Goal: Transaction & Acquisition: Purchase product/service

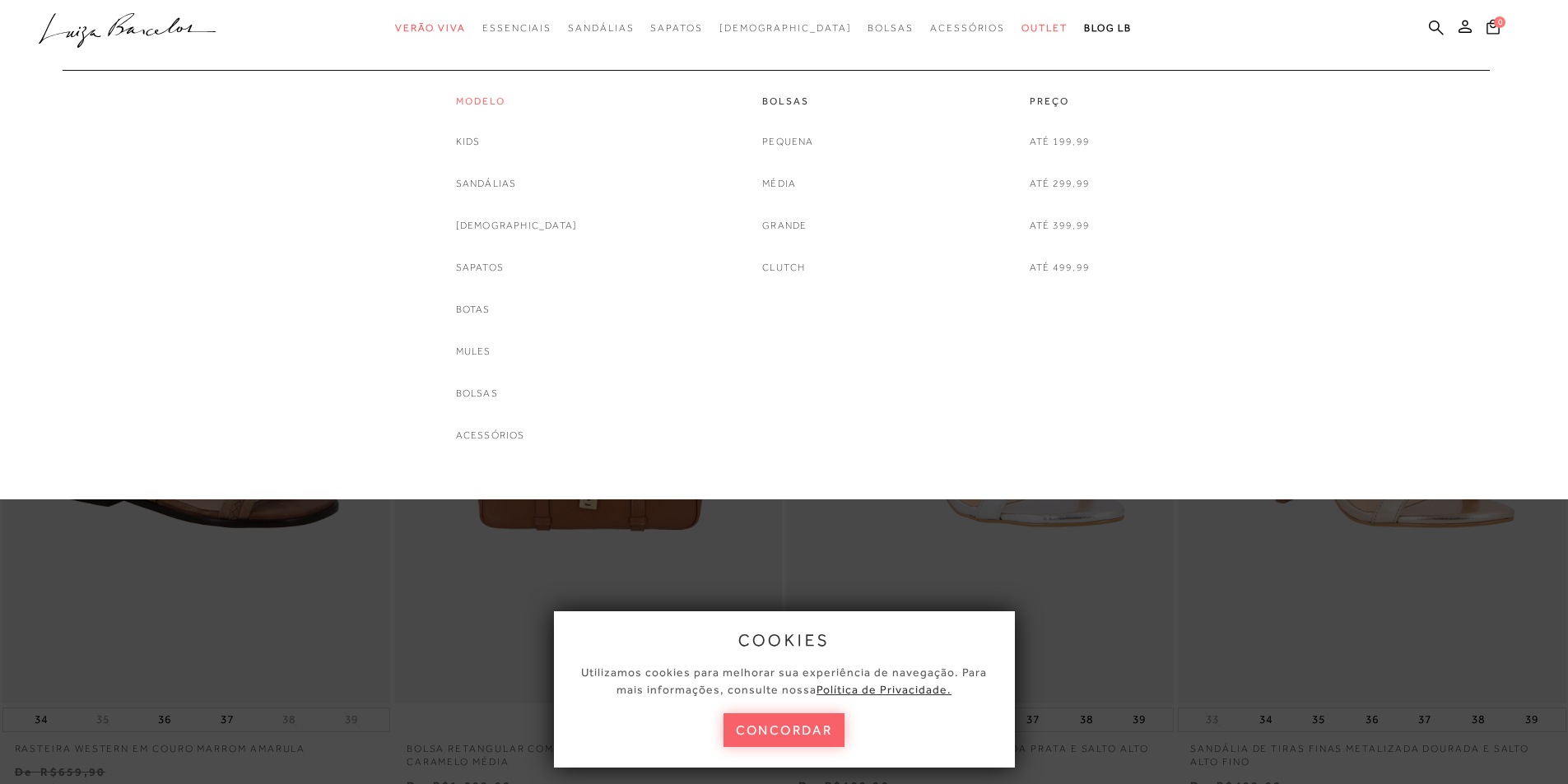
click at [502, 97] on link "Modelo" at bounding box center [517, 102] width 121 height 14
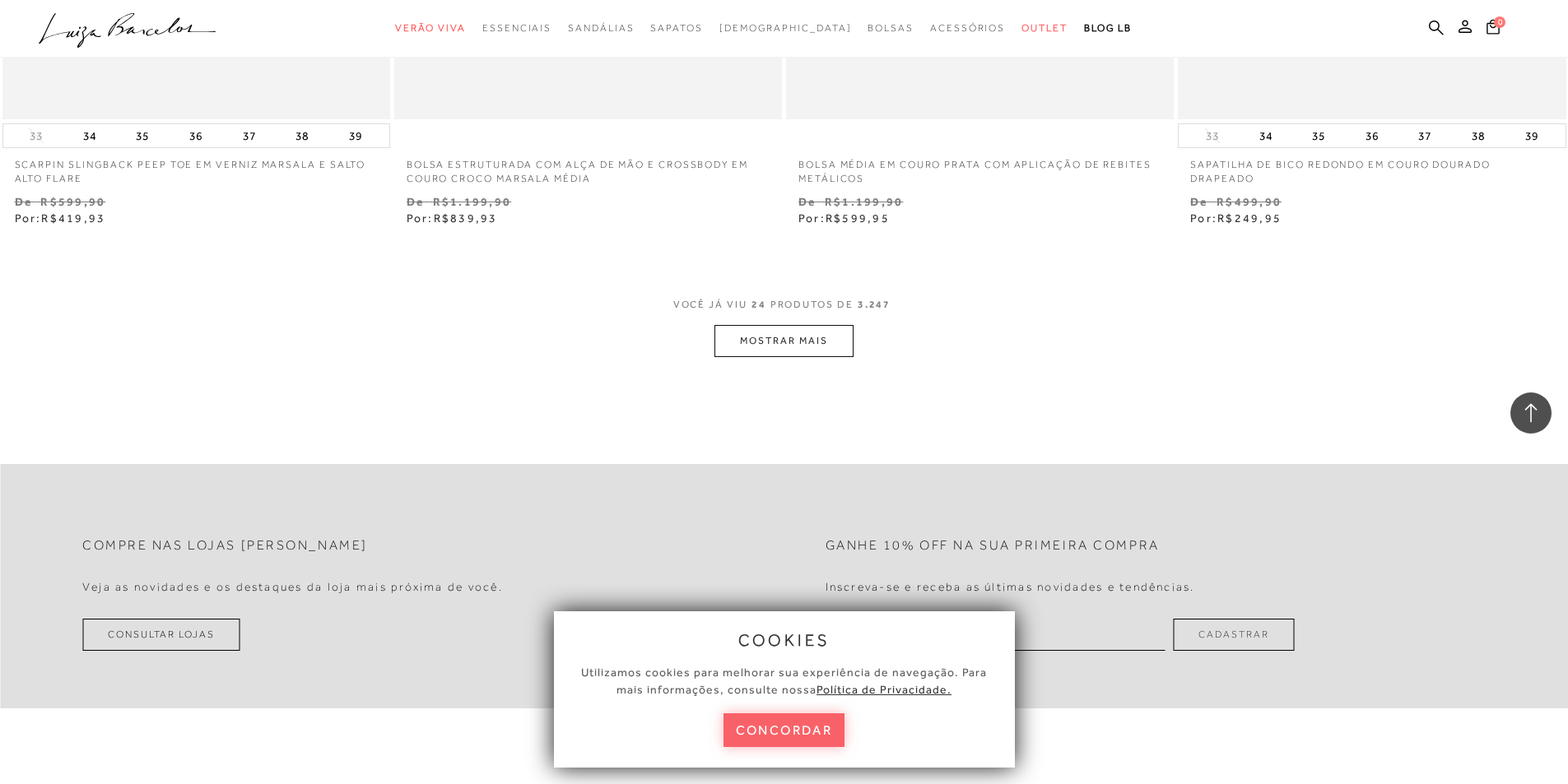
scroll to position [4277, 0]
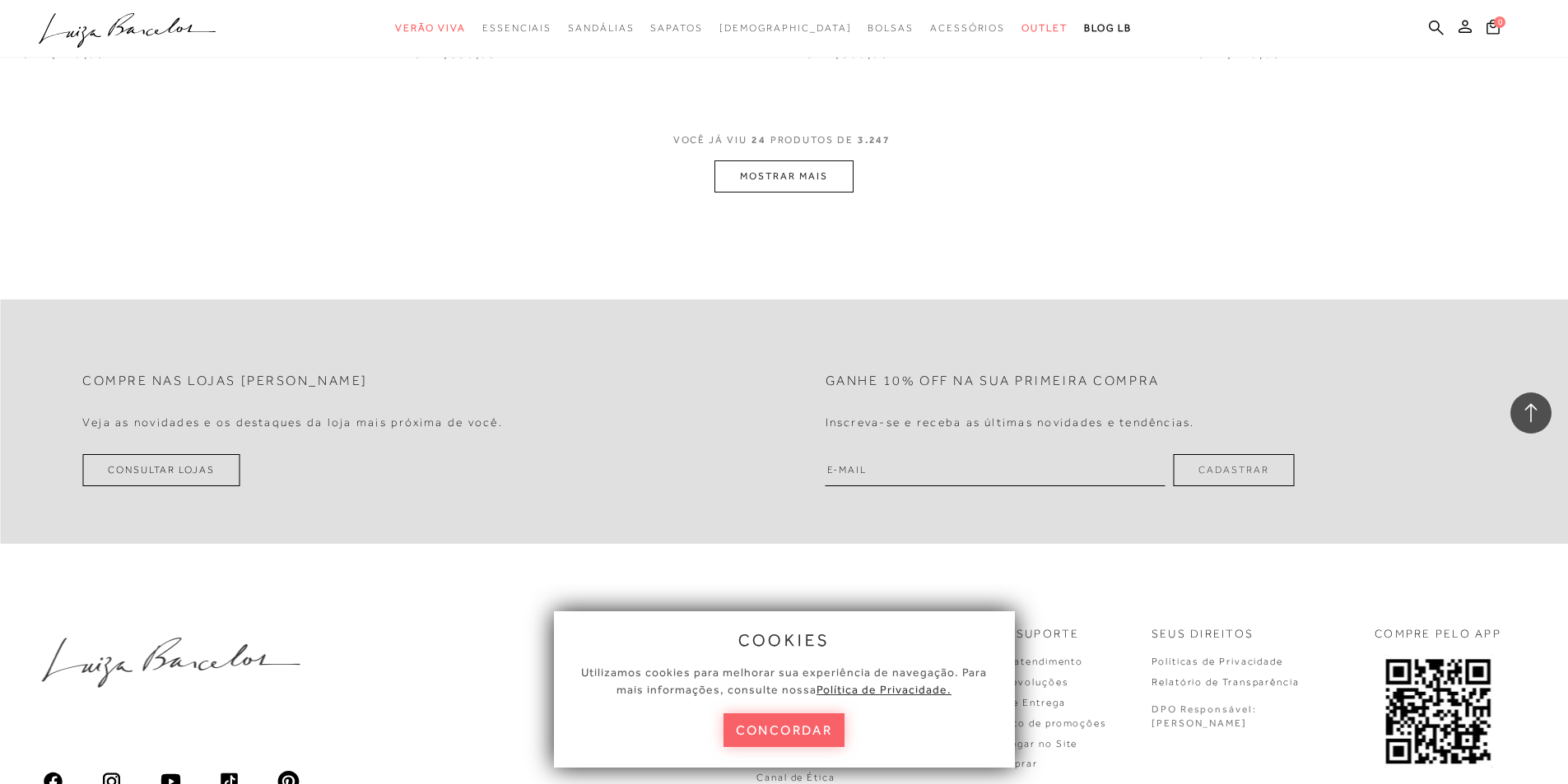
click at [799, 182] on button "MOSTRAR MAIS" at bounding box center [784, 177] width 139 height 32
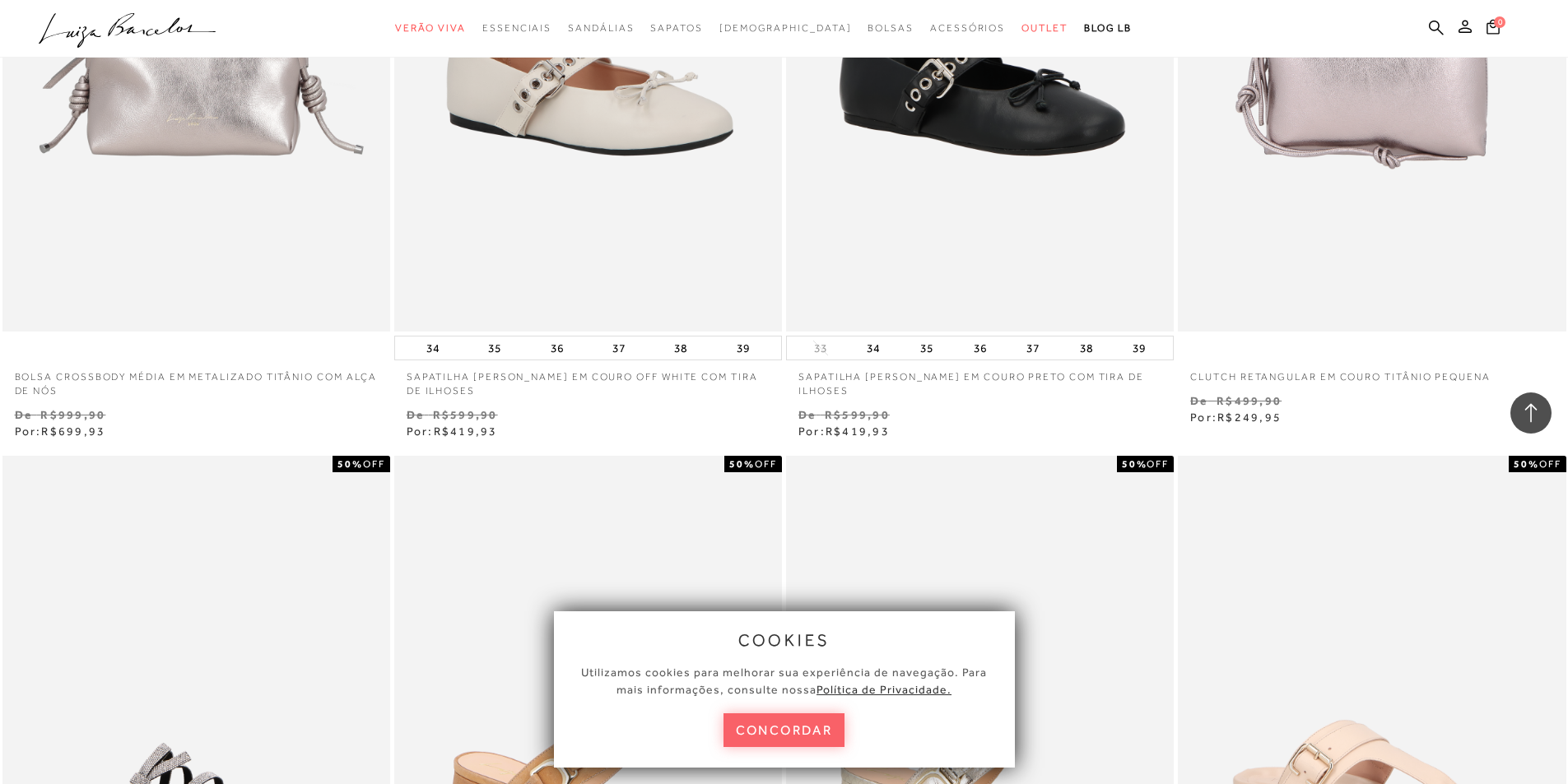
scroll to position [4442, 0]
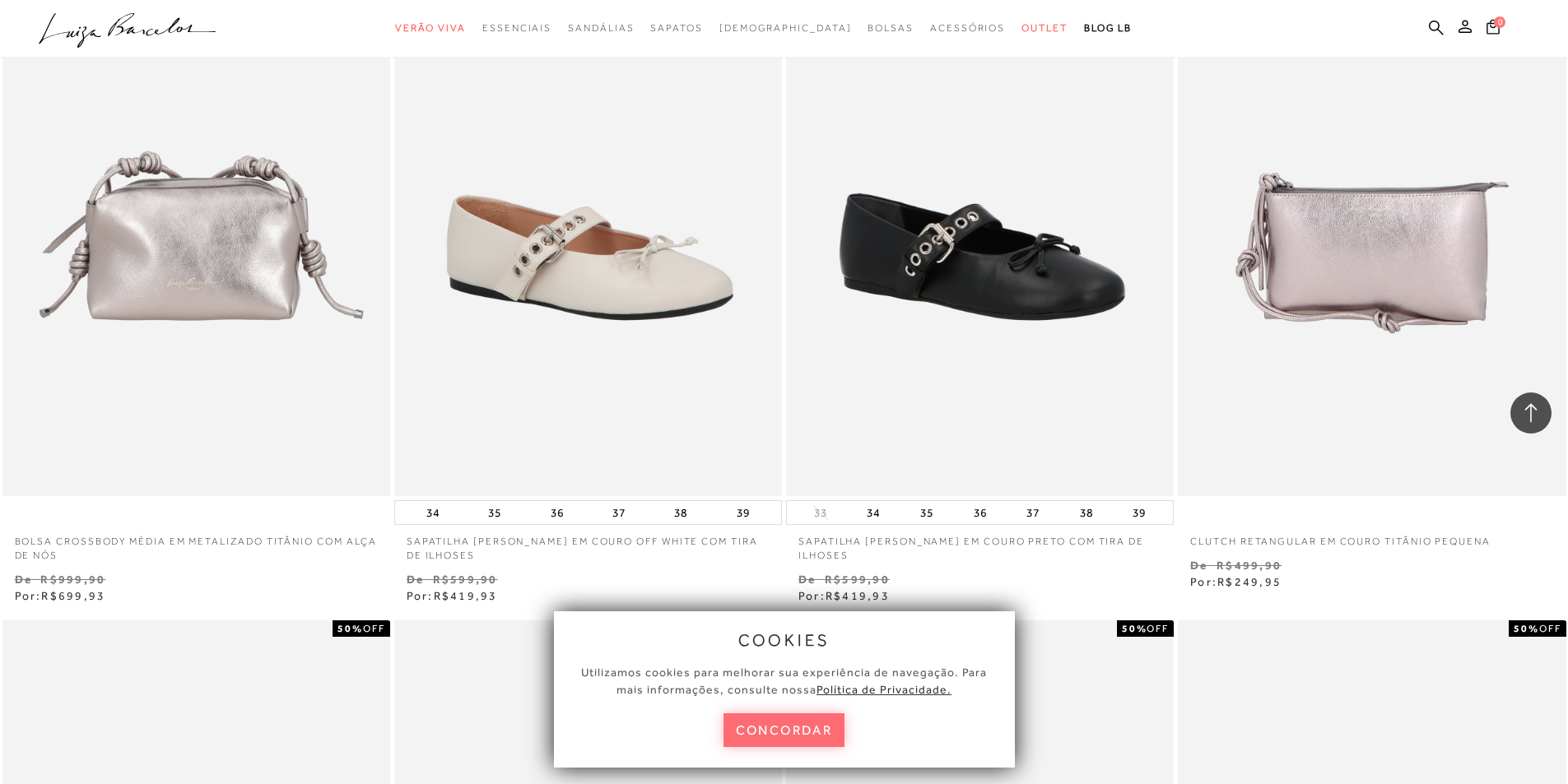
click at [803, 723] on button "concordar" at bounding box center [784, 729] width 121 height 33
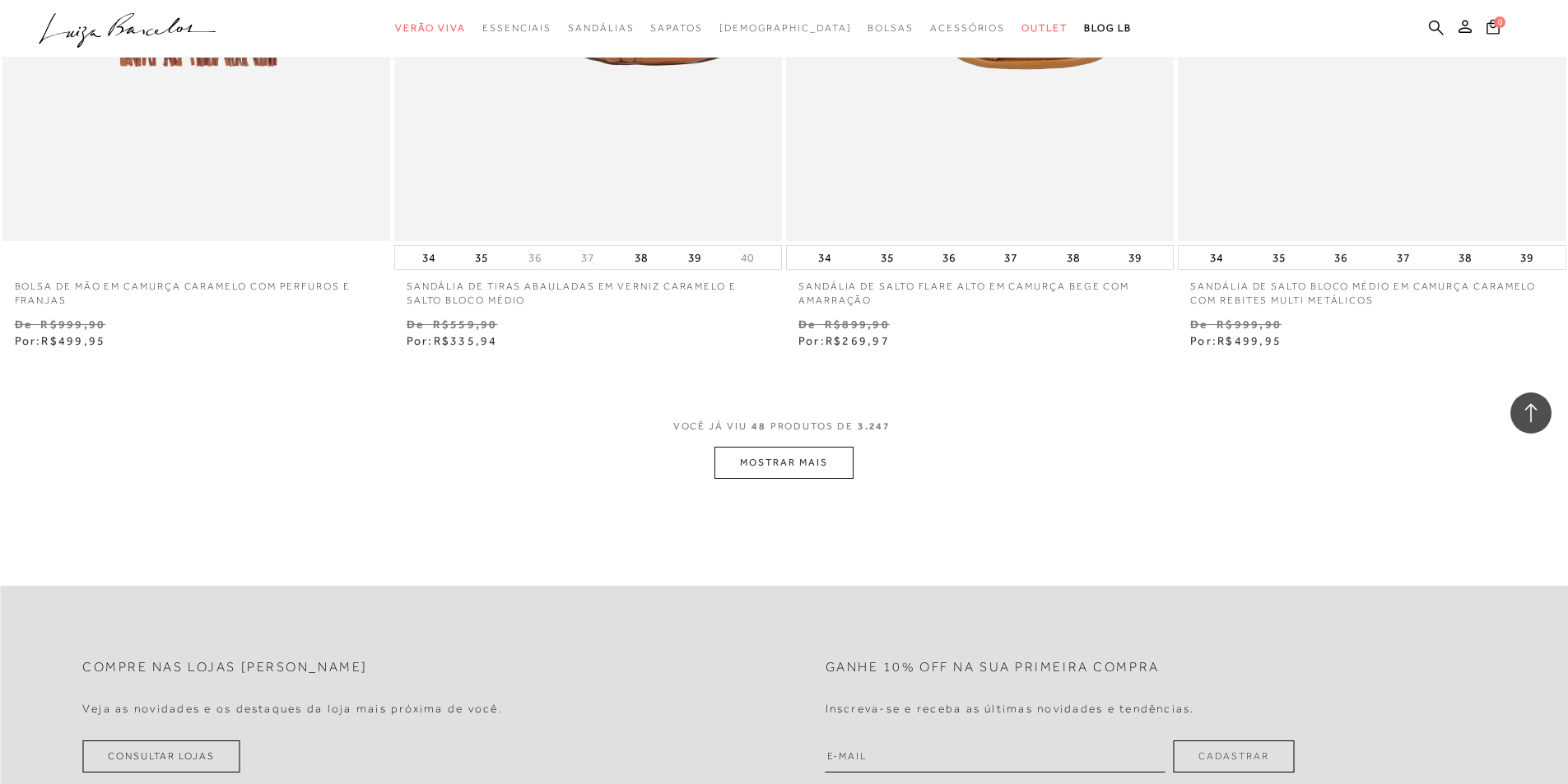
scroll to position [8390, 0]
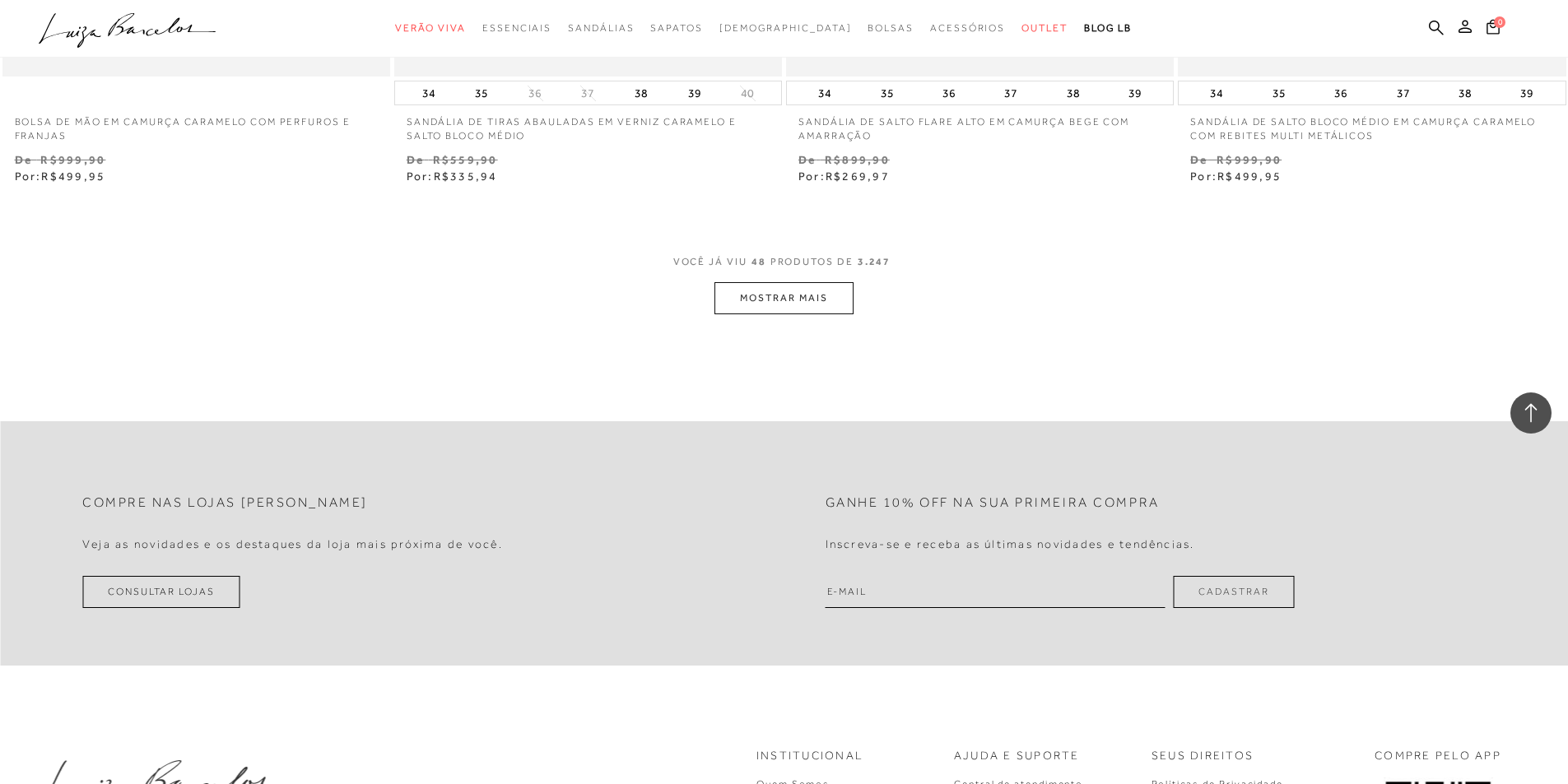
click at [759, 299] on button "MOSTRAR MAIS" at bounding box center [784, 298] width 139 height 32
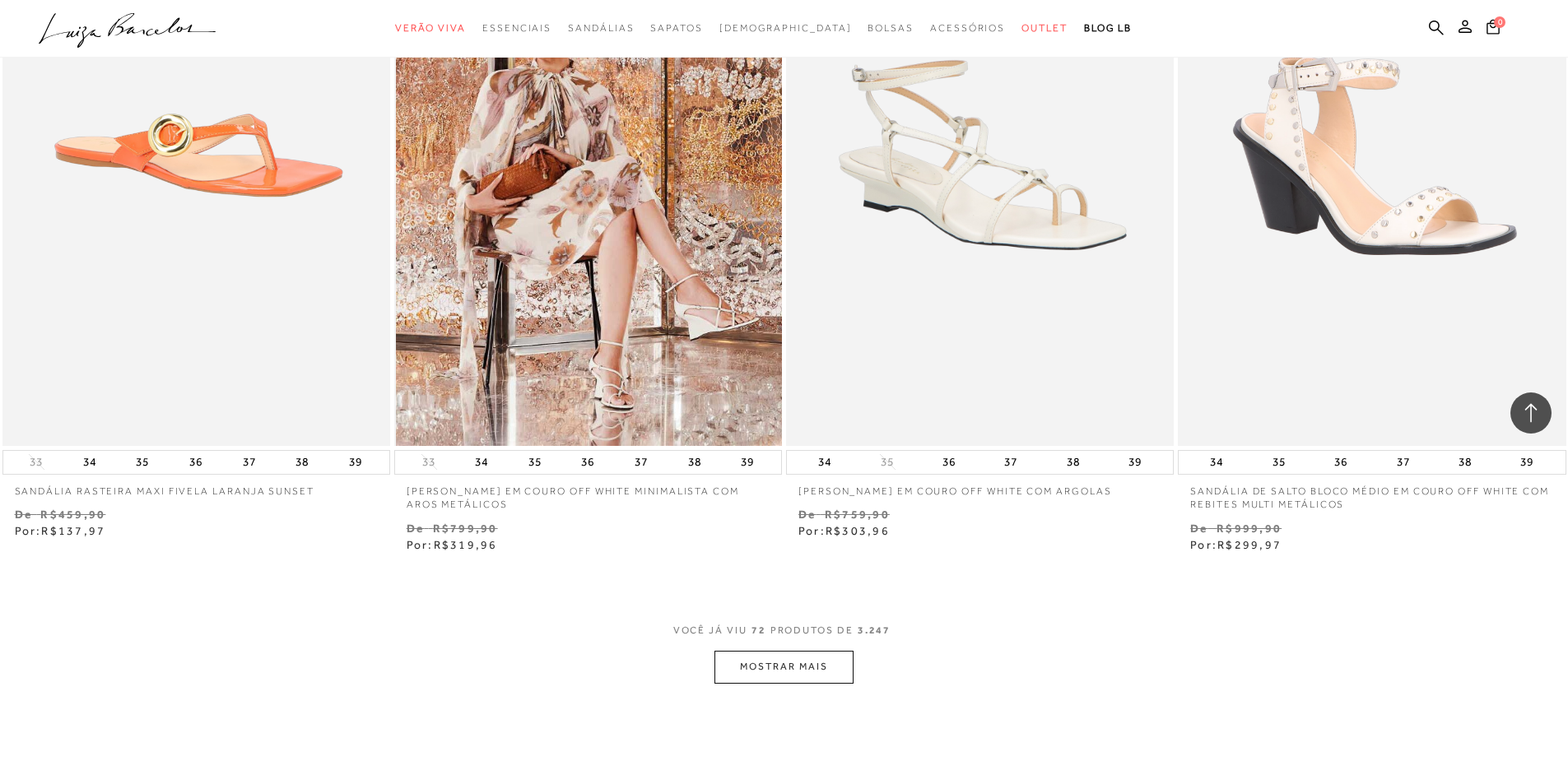
scroll to position [12503, 0]
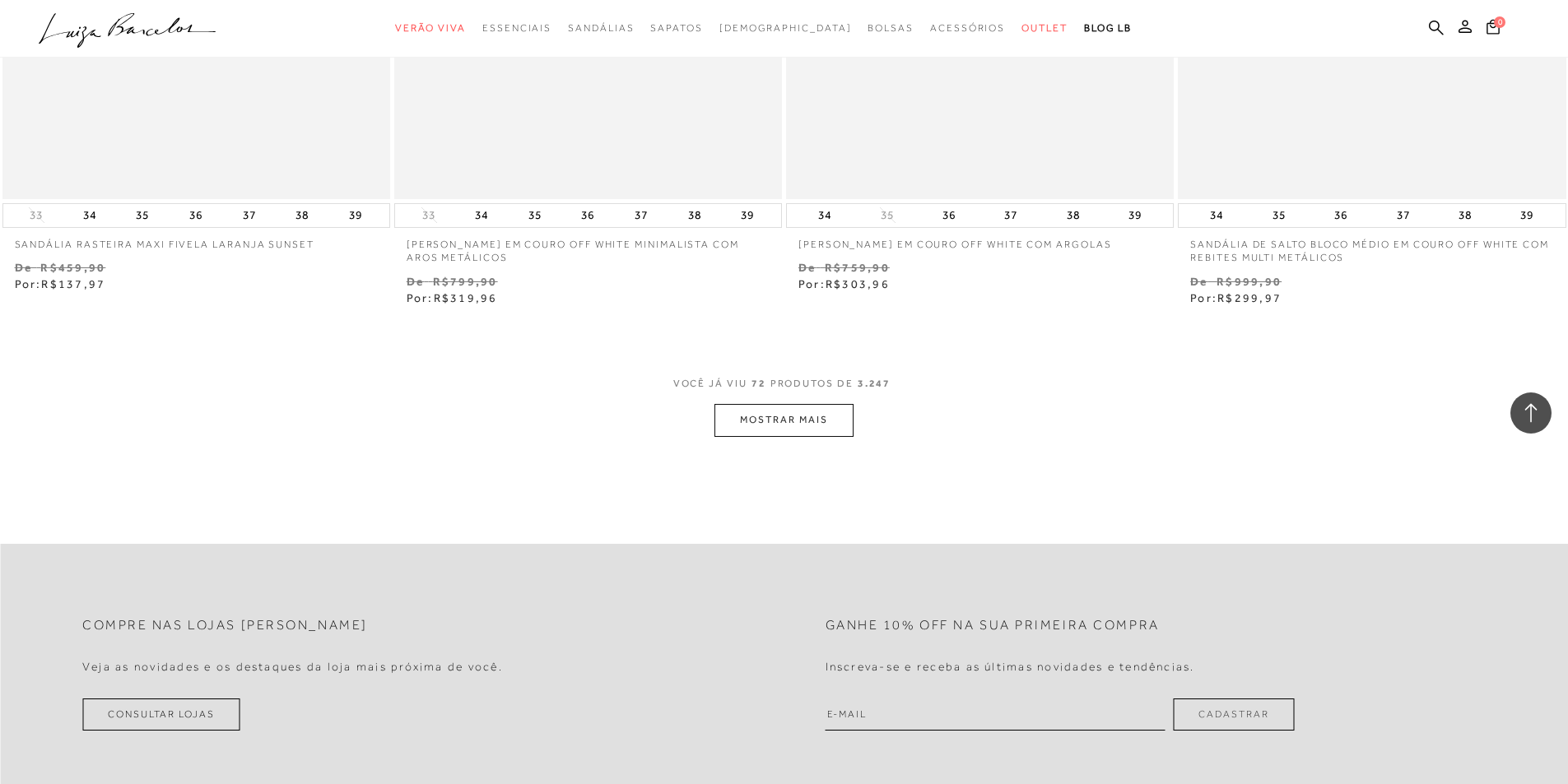
click at [786, 418] on button "MOSTRAR MAIS" at bounding box center [784, 420] width 139 height 32
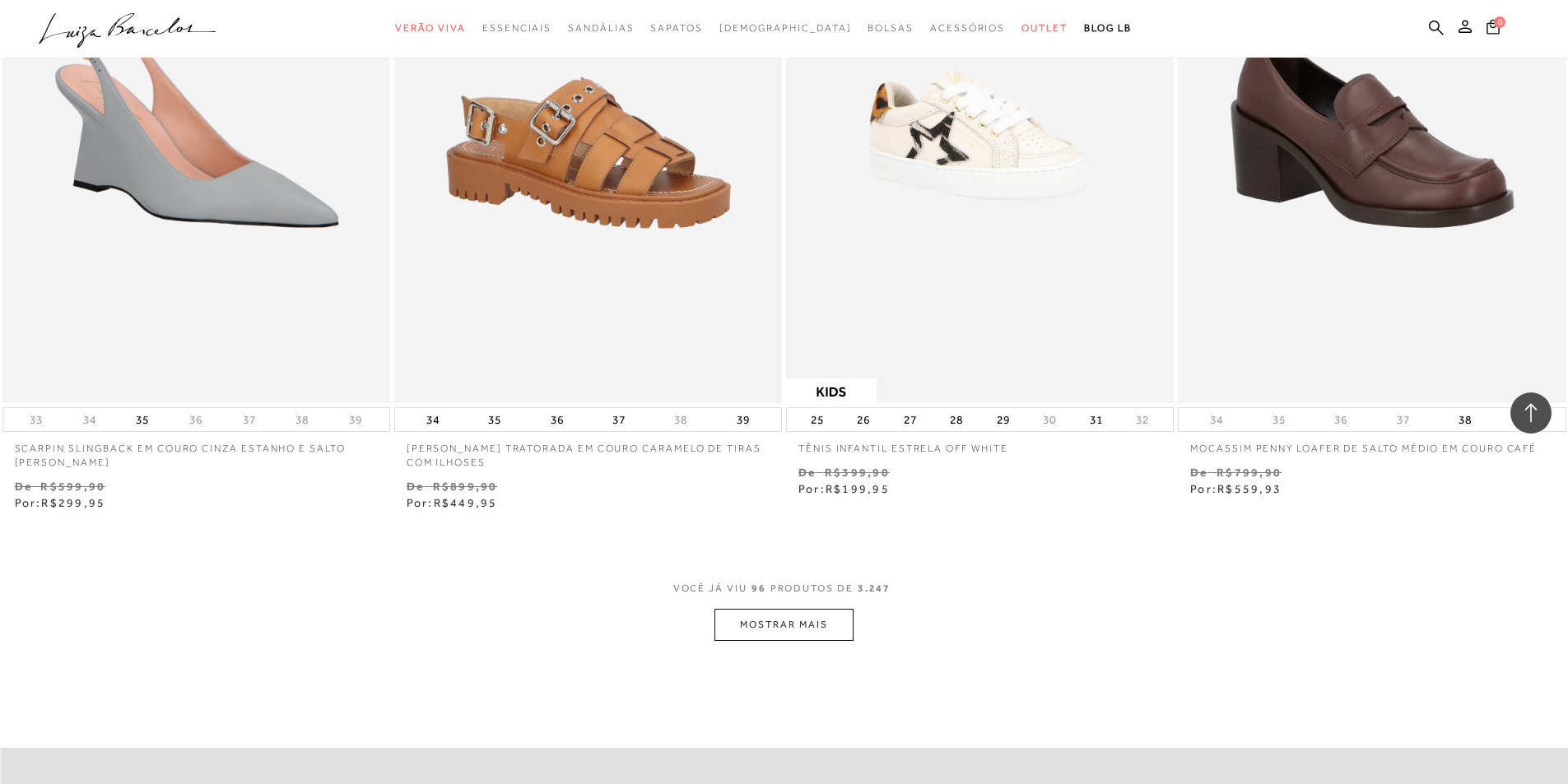
scroll to position [16780, 0]
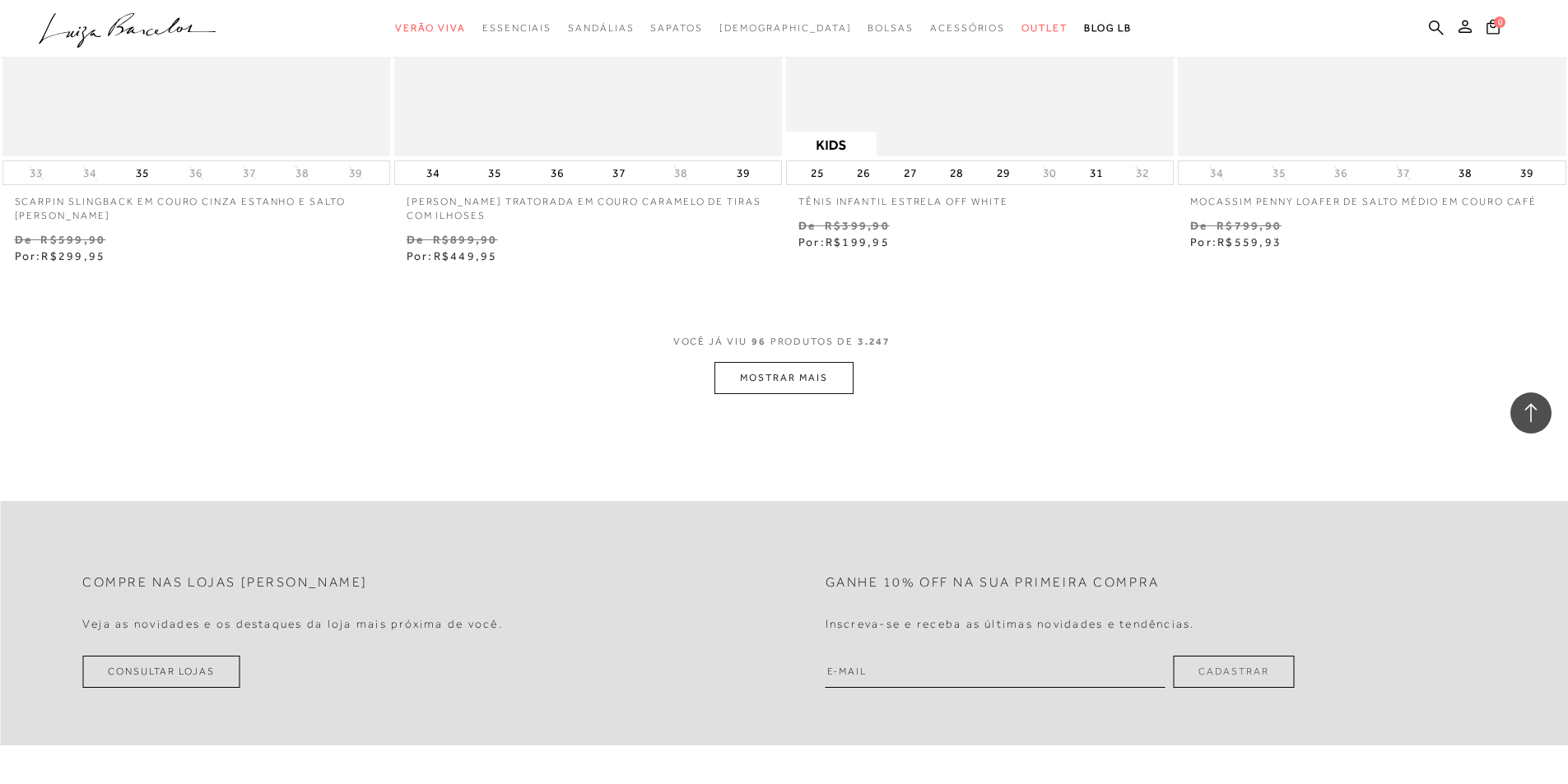
click at [773, 385] on button "MOSTRAR MAIS" at bounding box center [784, 378] width 139 height 32
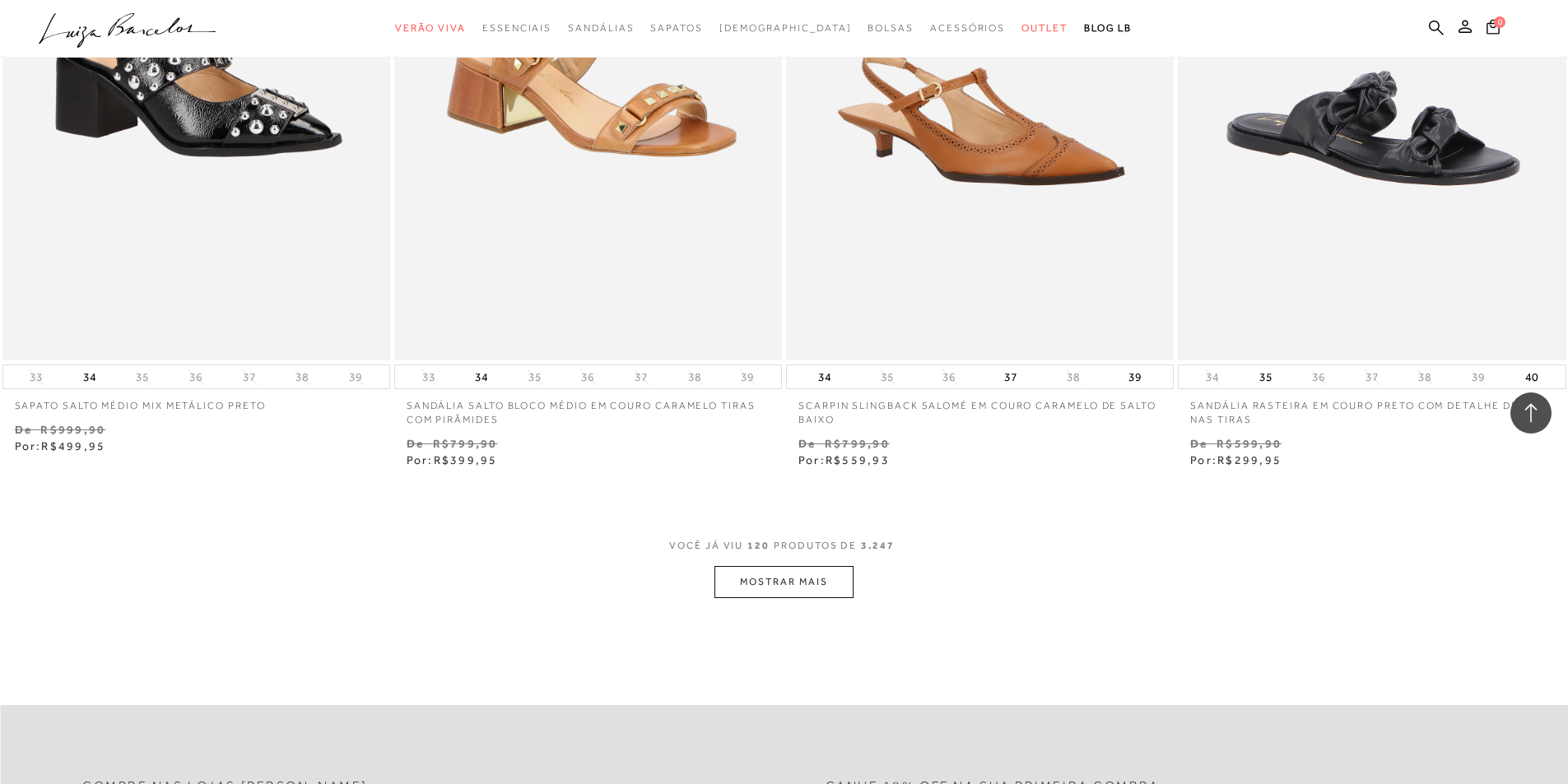
scroll to position [20975, 0]
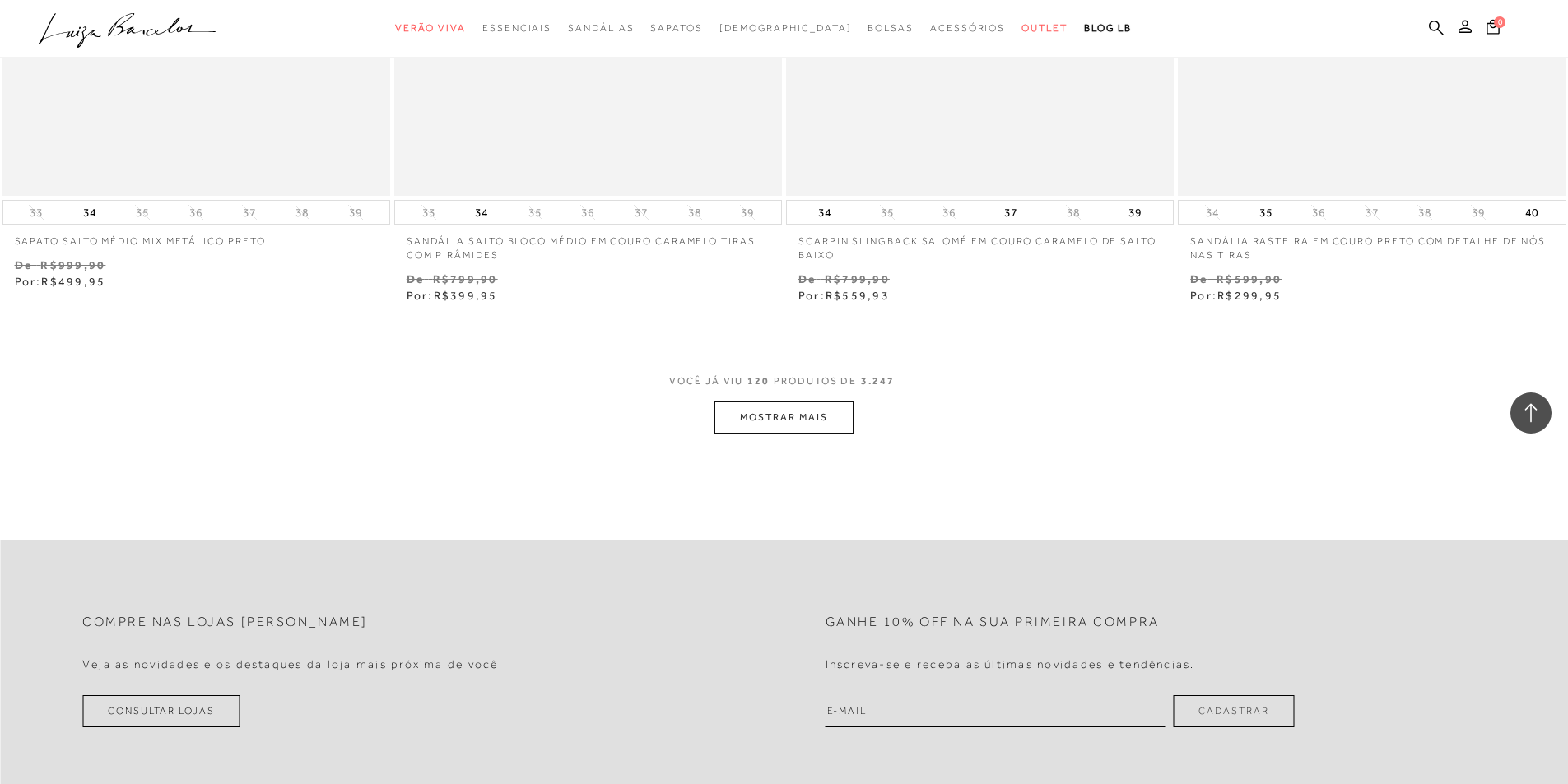
click at [814, 414] on button "MOSTRAR MAIS" at bounding box center [784, 418] width 139 height 32
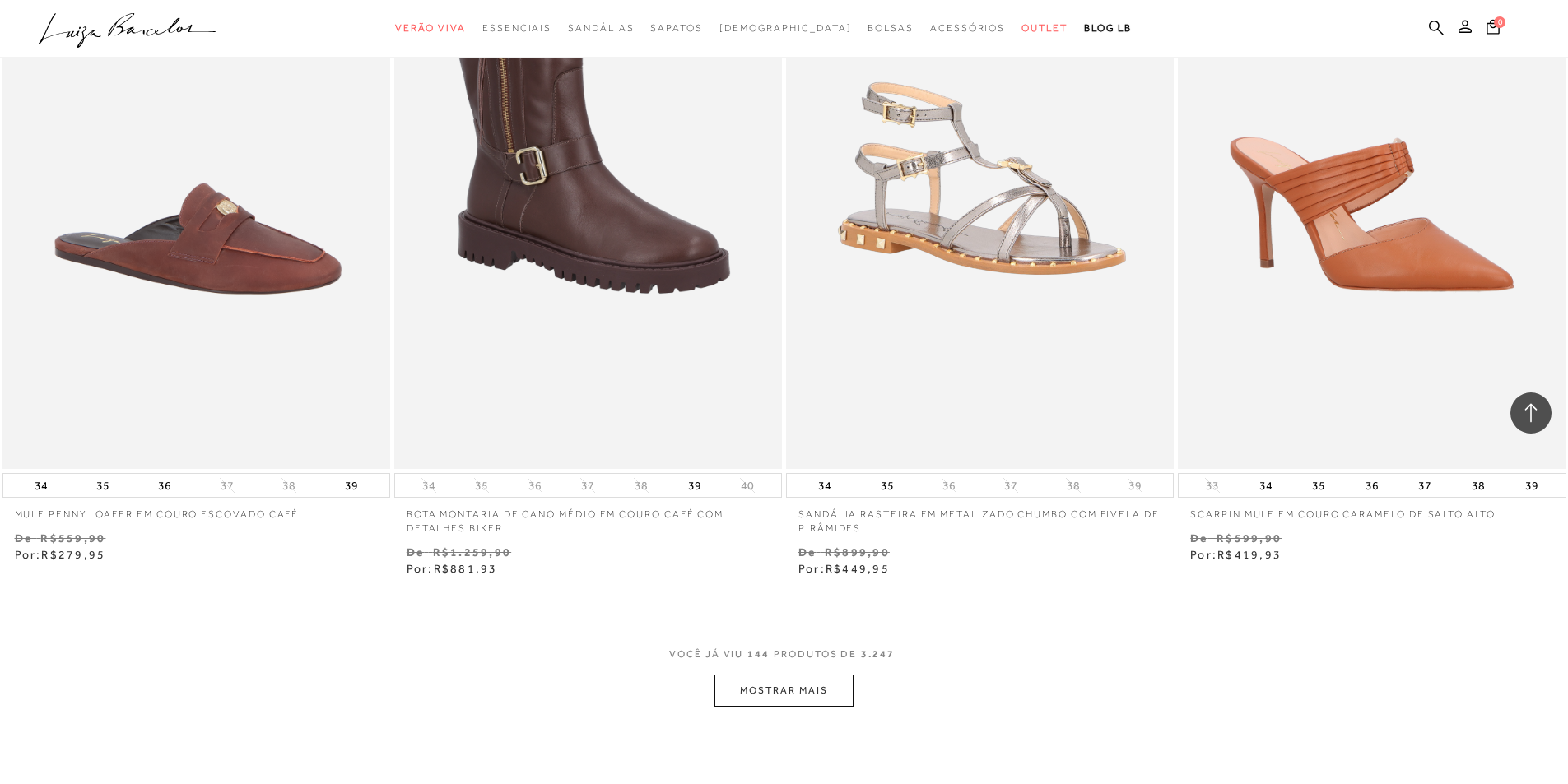
scroll to position [25170, 0]
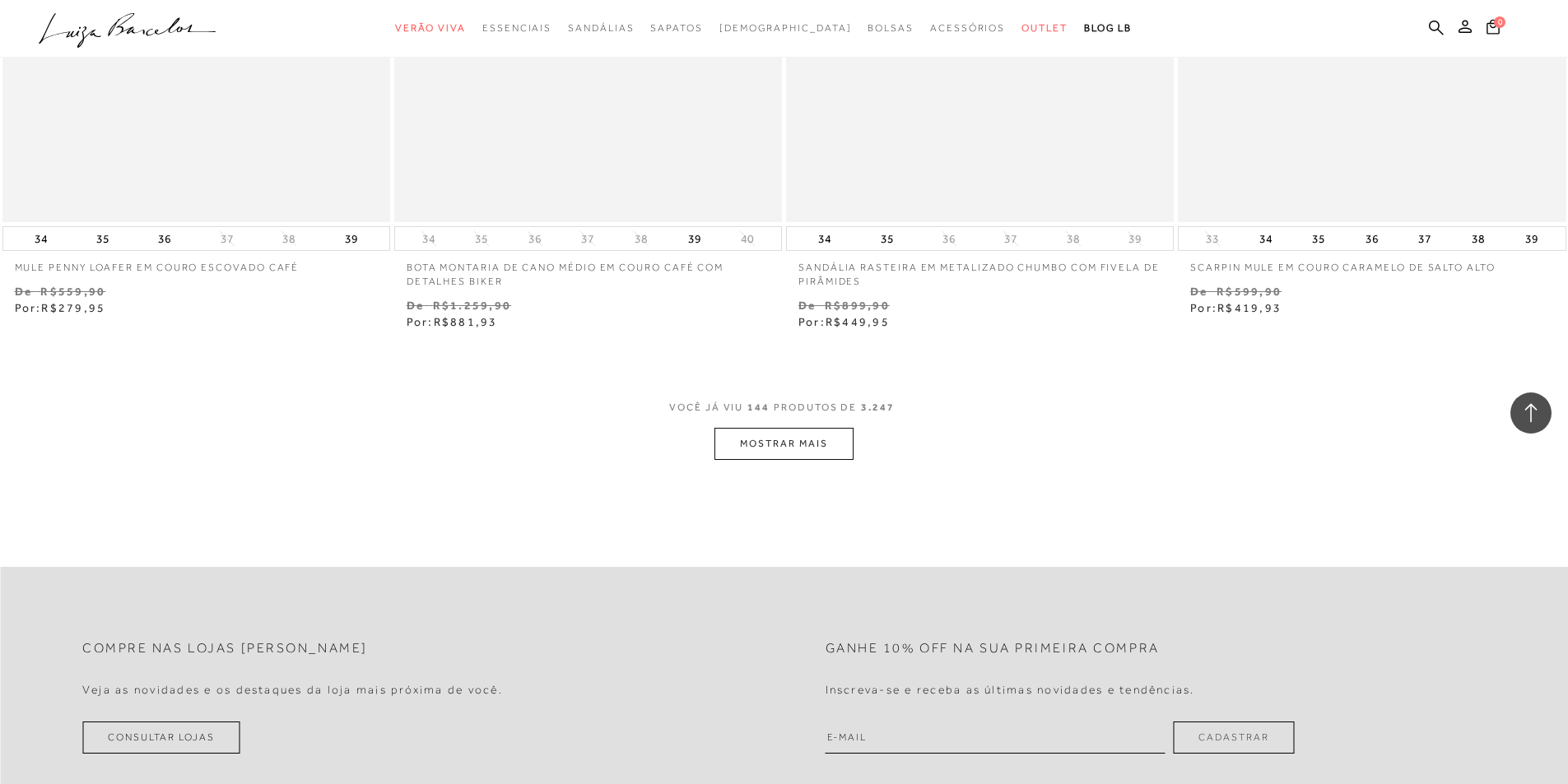
click at [834, 436] on button "MOSTRAR MAIS" at bounding box center [784, 444] width 139 height 32
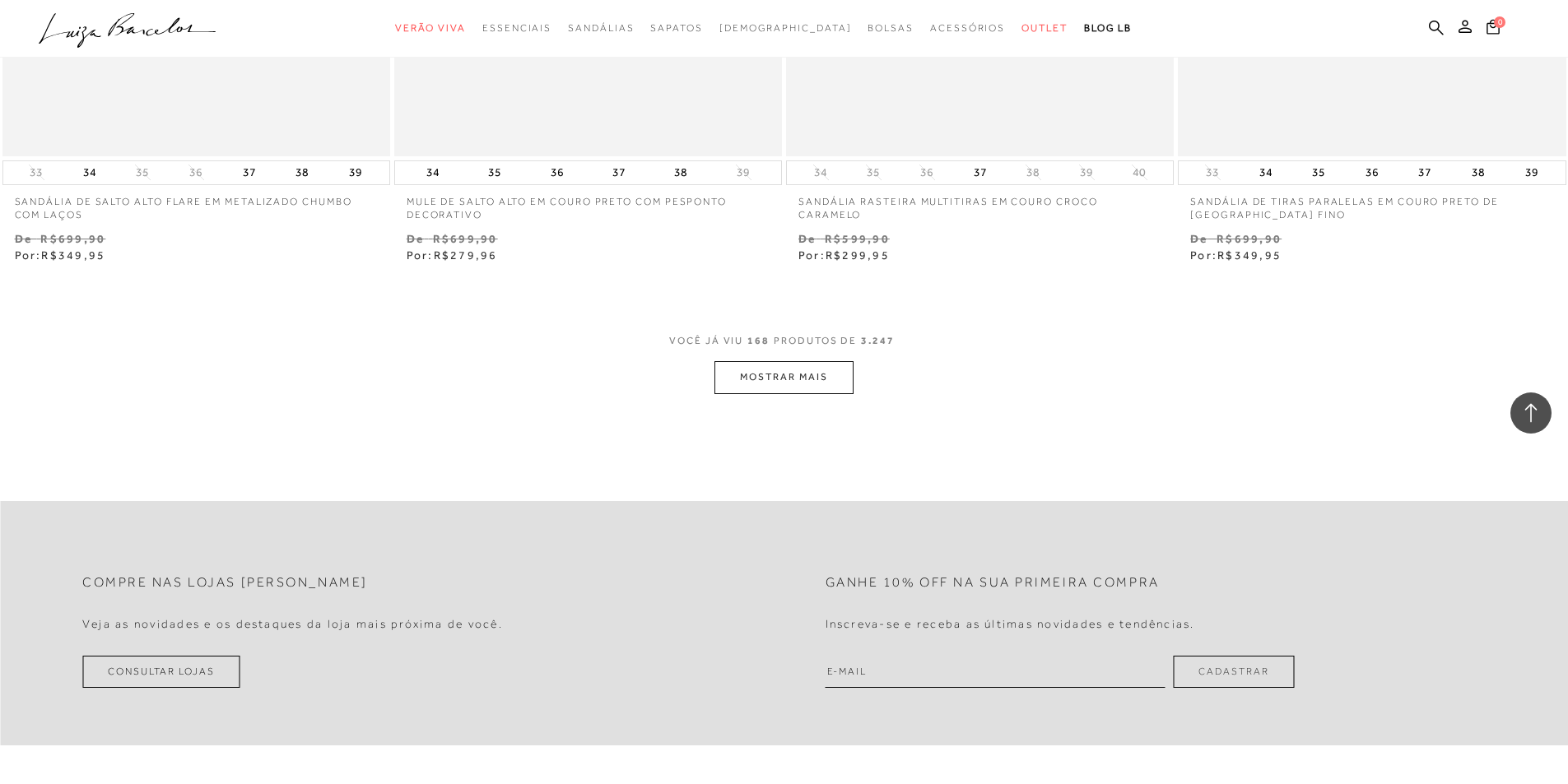
scroll to position [29375, 0]
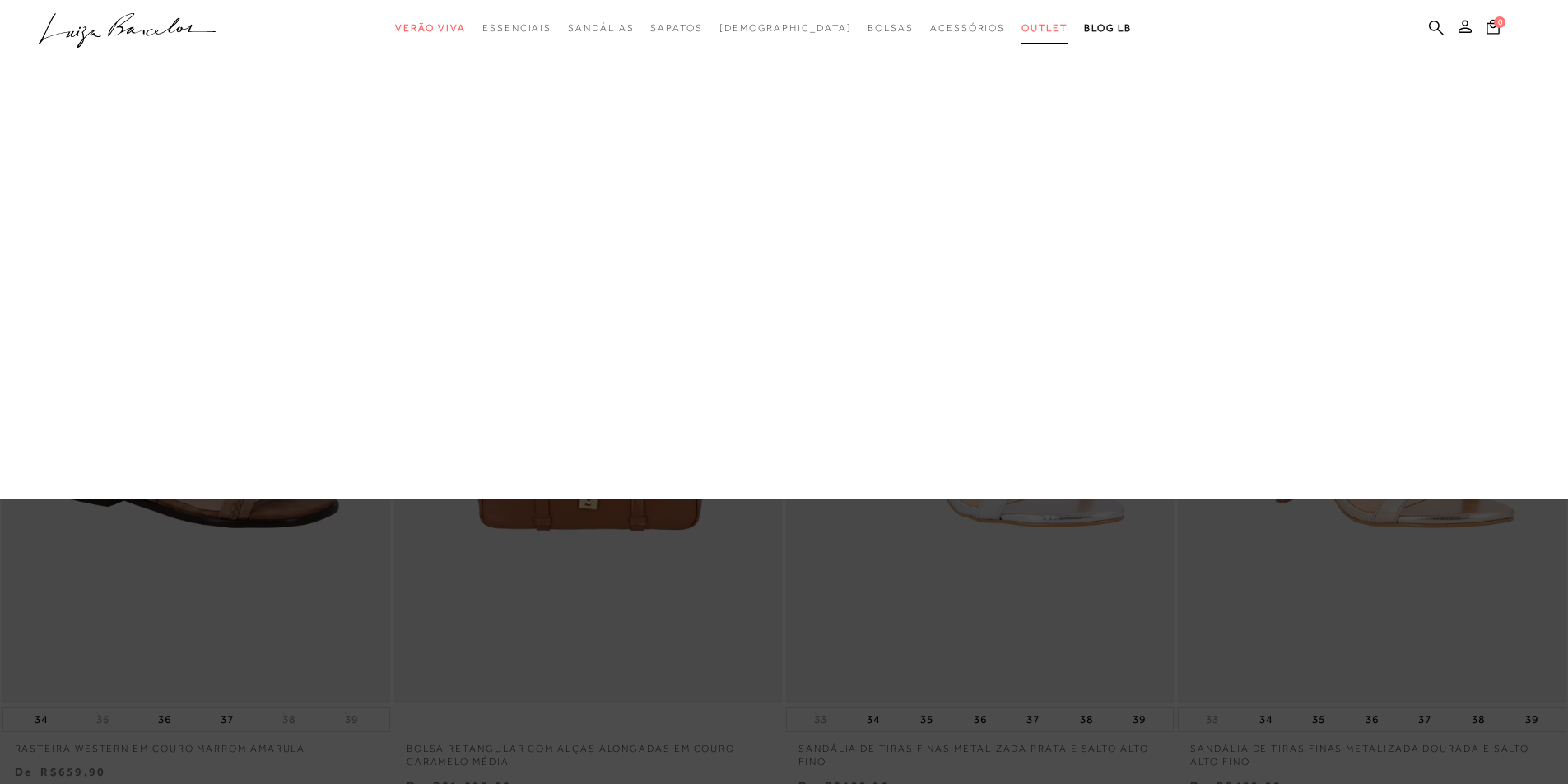
click at [1021, 29] on span "Outlet" at bounding box center [1044, 27] width 46 height 11
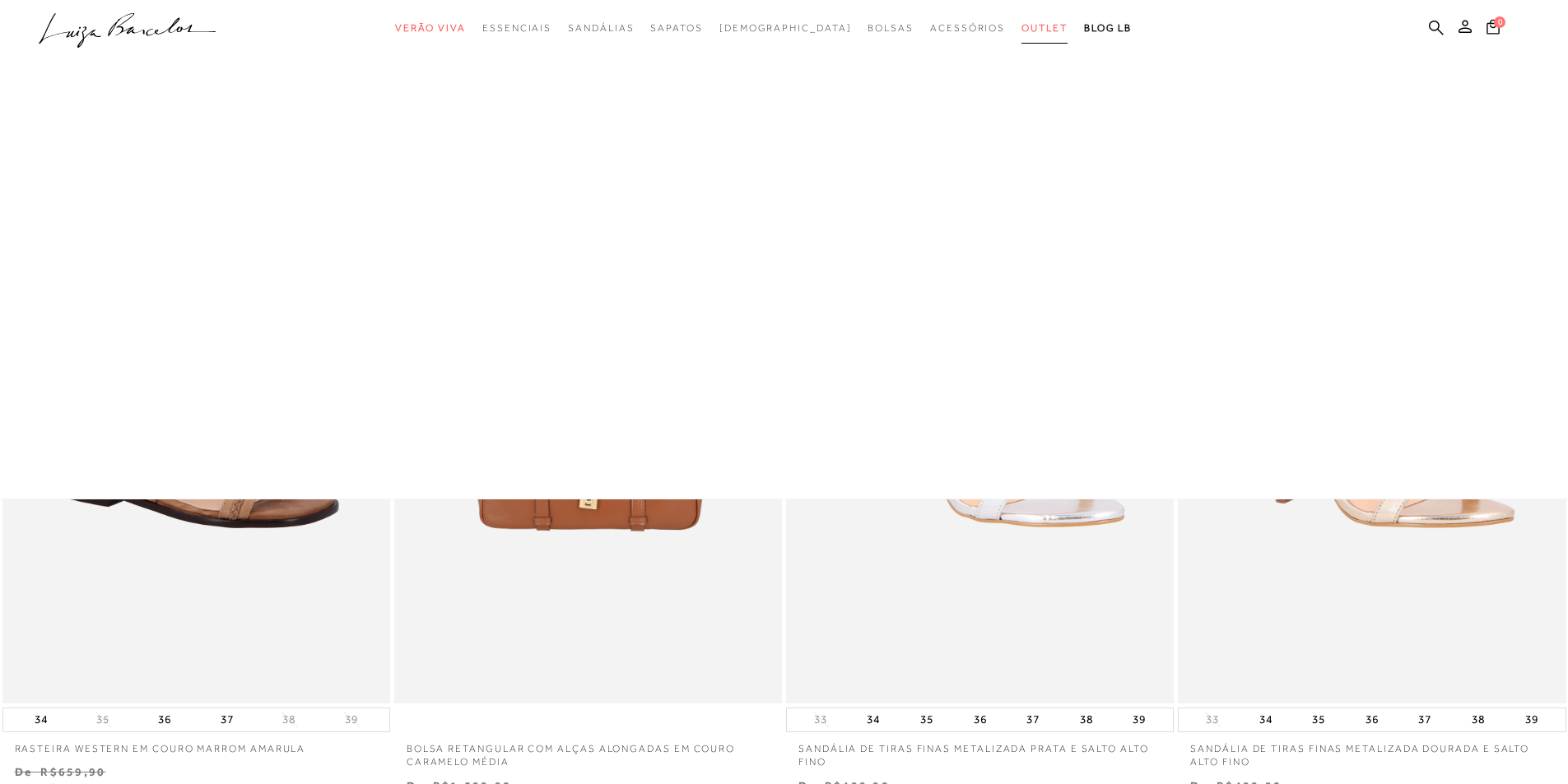
click at [1021, 27] on span "Outlet" at bounding box center [1044, 27] width 46 height 11
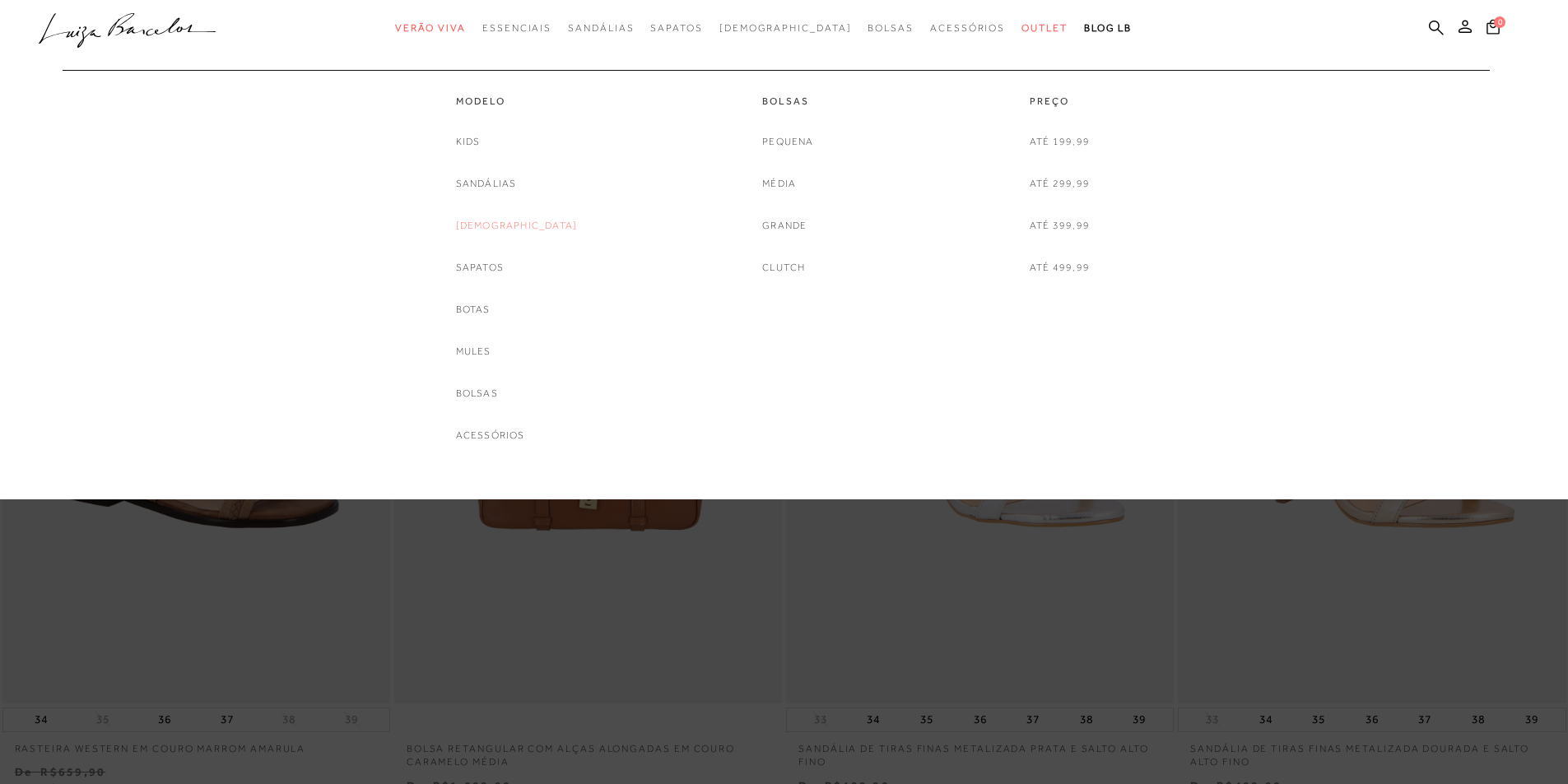
click at [505, 222] on link "[DEMOGRAPHIC_DATA]" at bounding box center [517, 226] width 121 height 17
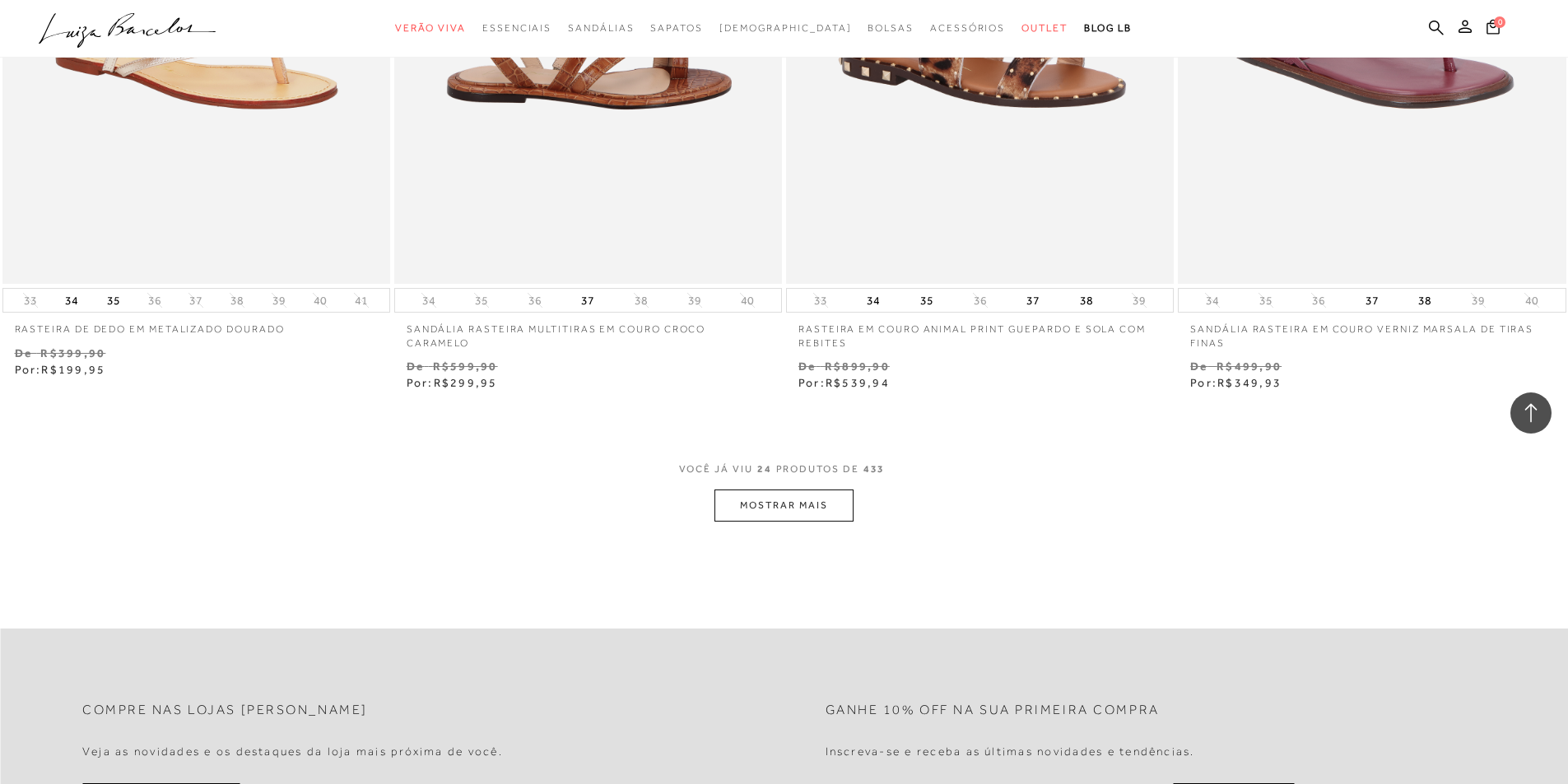
scroll to position [4112, 0]
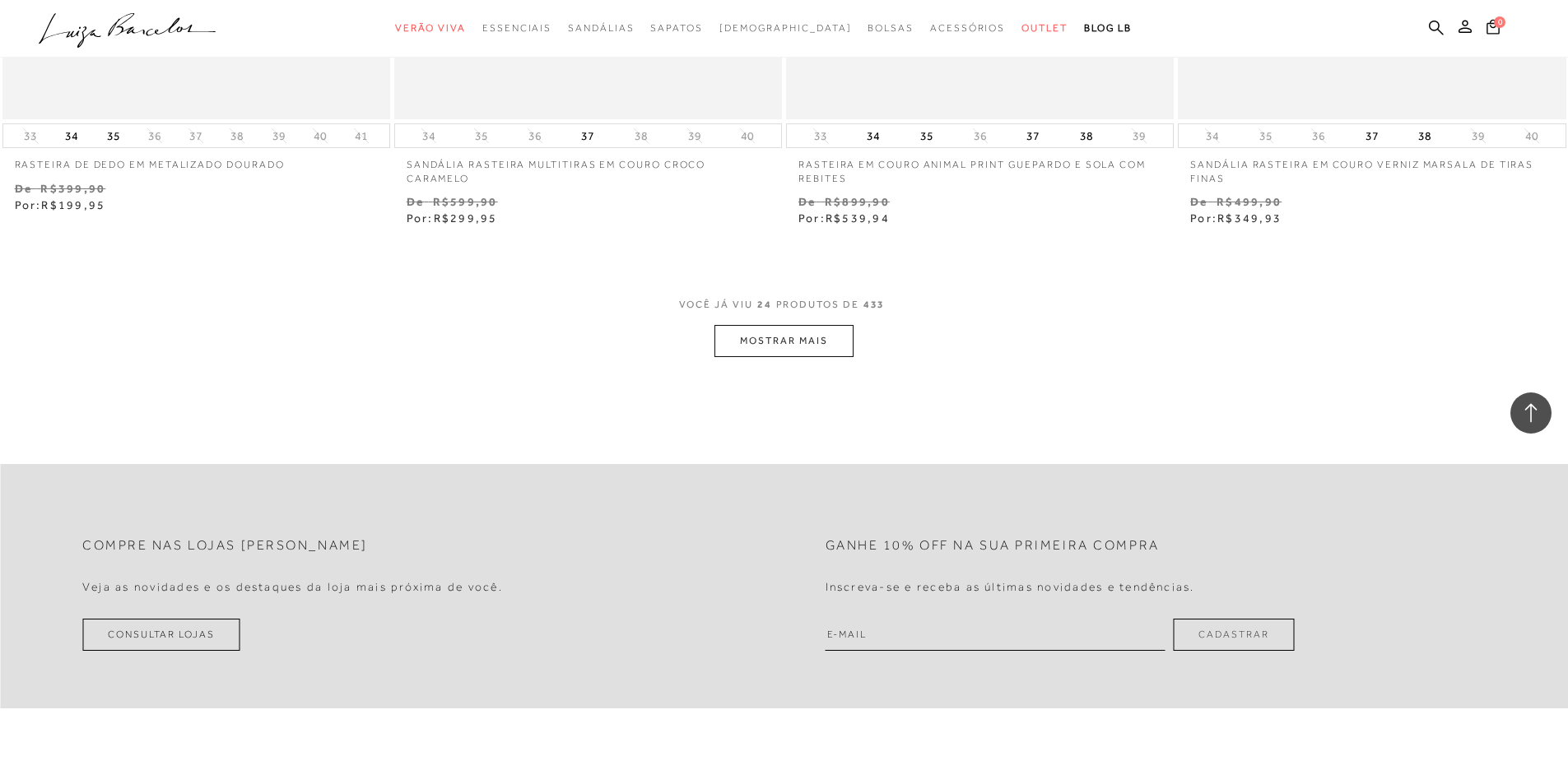
click at [758, 350] on button "MOSTRAR MAIS" at bounding box center [784, 341] width 139 height 32
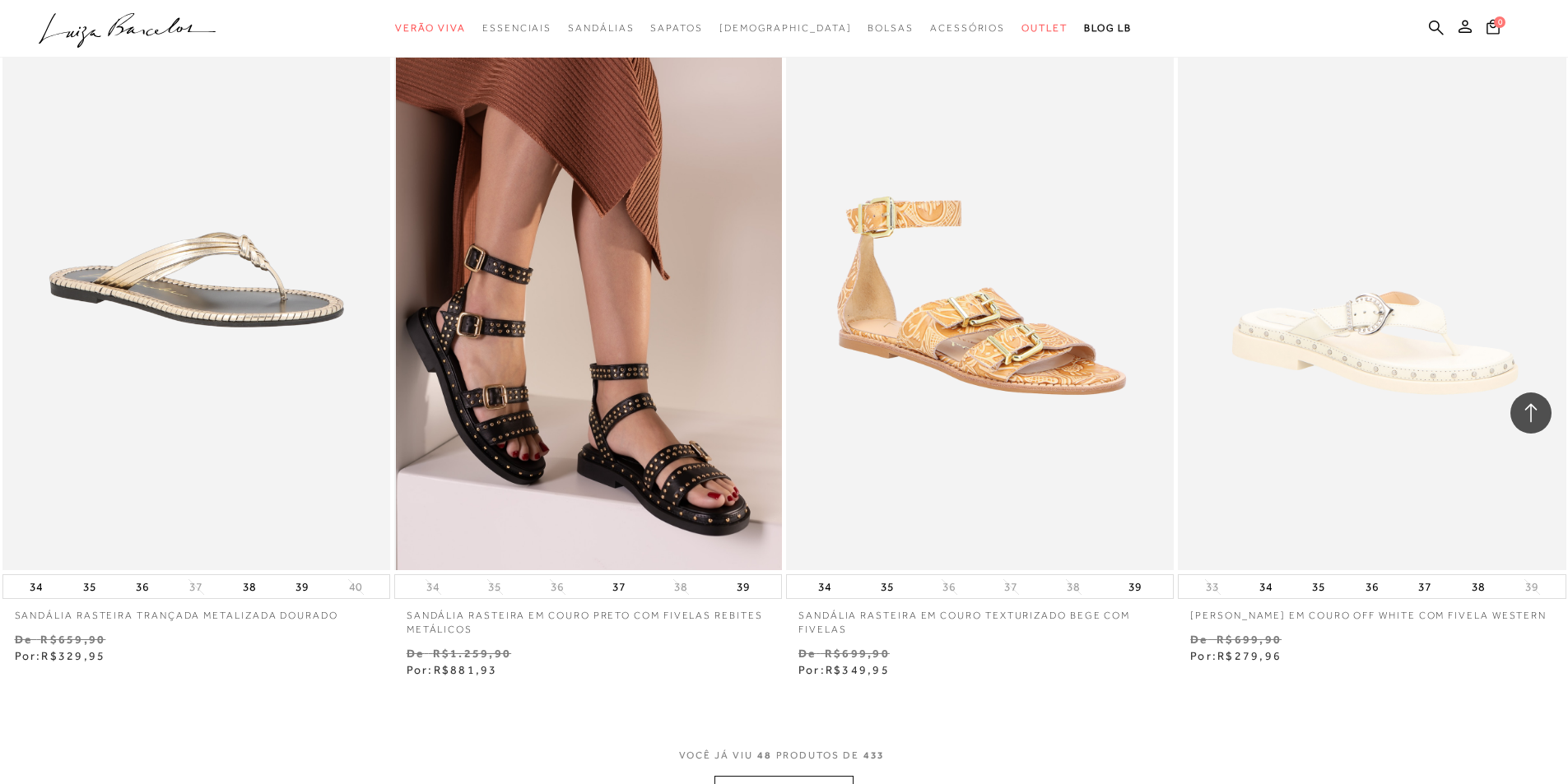
scroll to position [8061, 0]
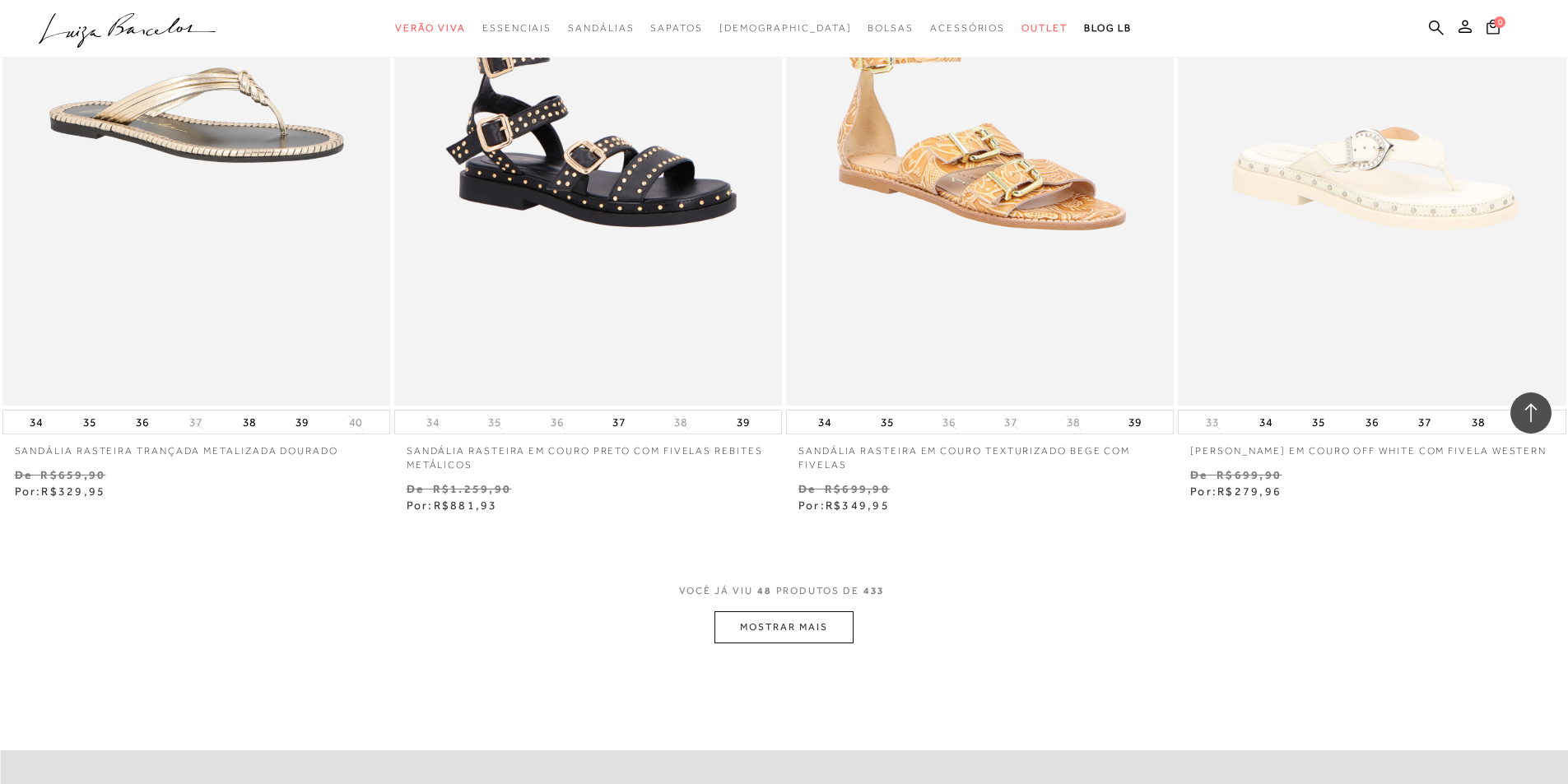
click at [766, 633] on button "MOSTRAR MAIS" at bounding box center [784, 628] width 139 height 32
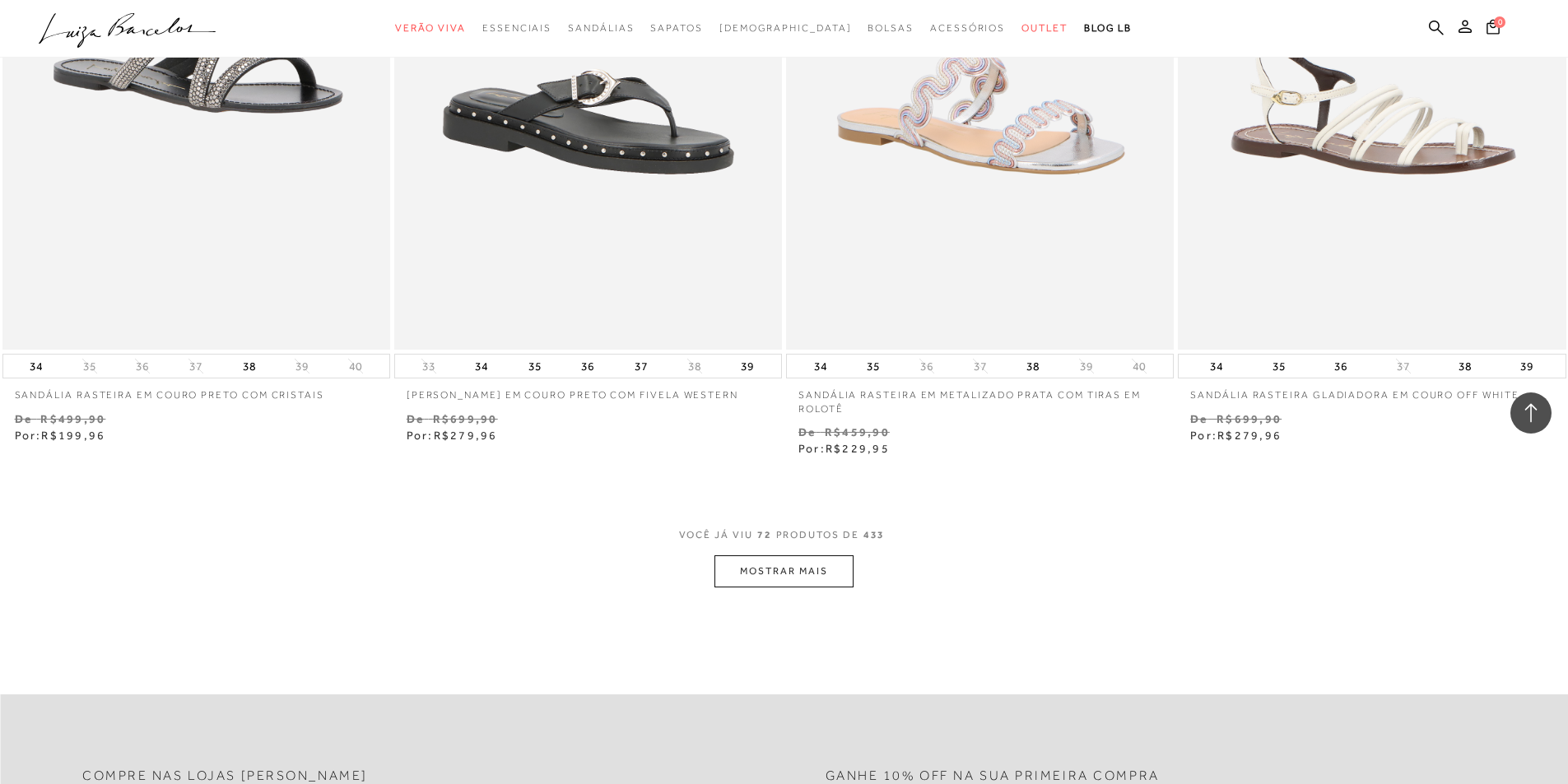
scroll to position [12585, 0]
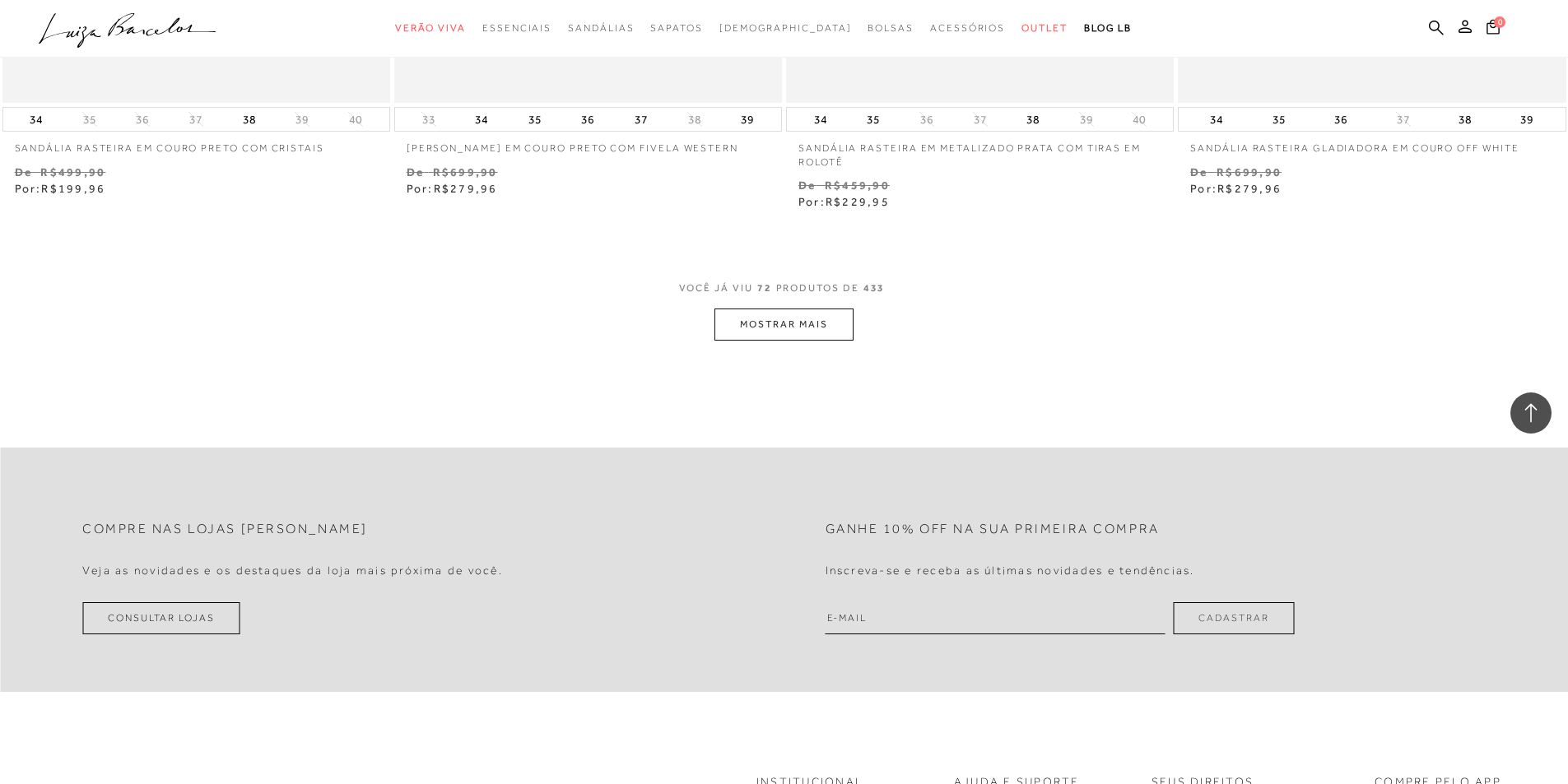
click at [768, 327] on button "MOSTRAR MAIS" at bounding box center [784, 325] width 139 height 32
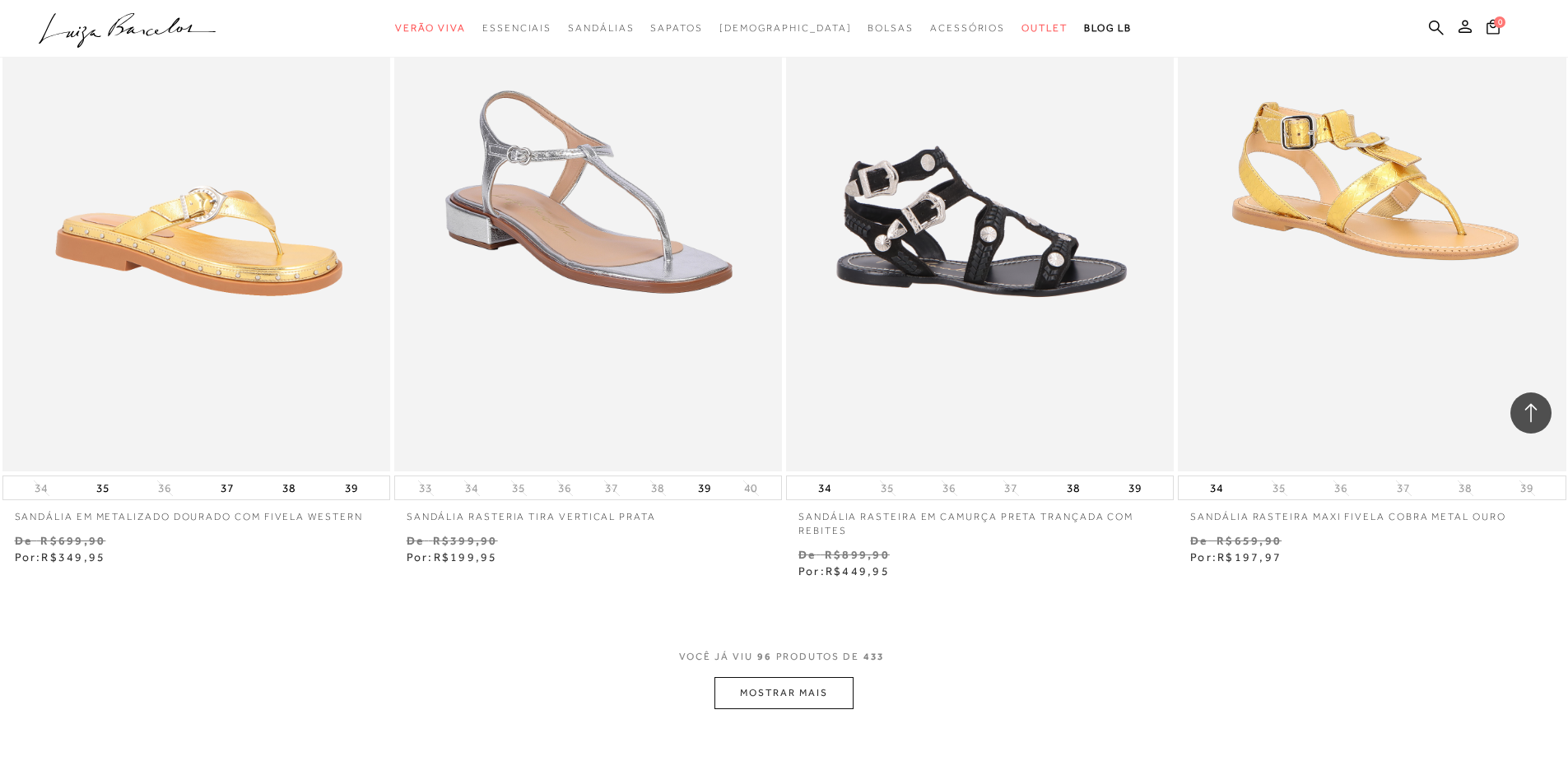
scroll to position [16615, 0]
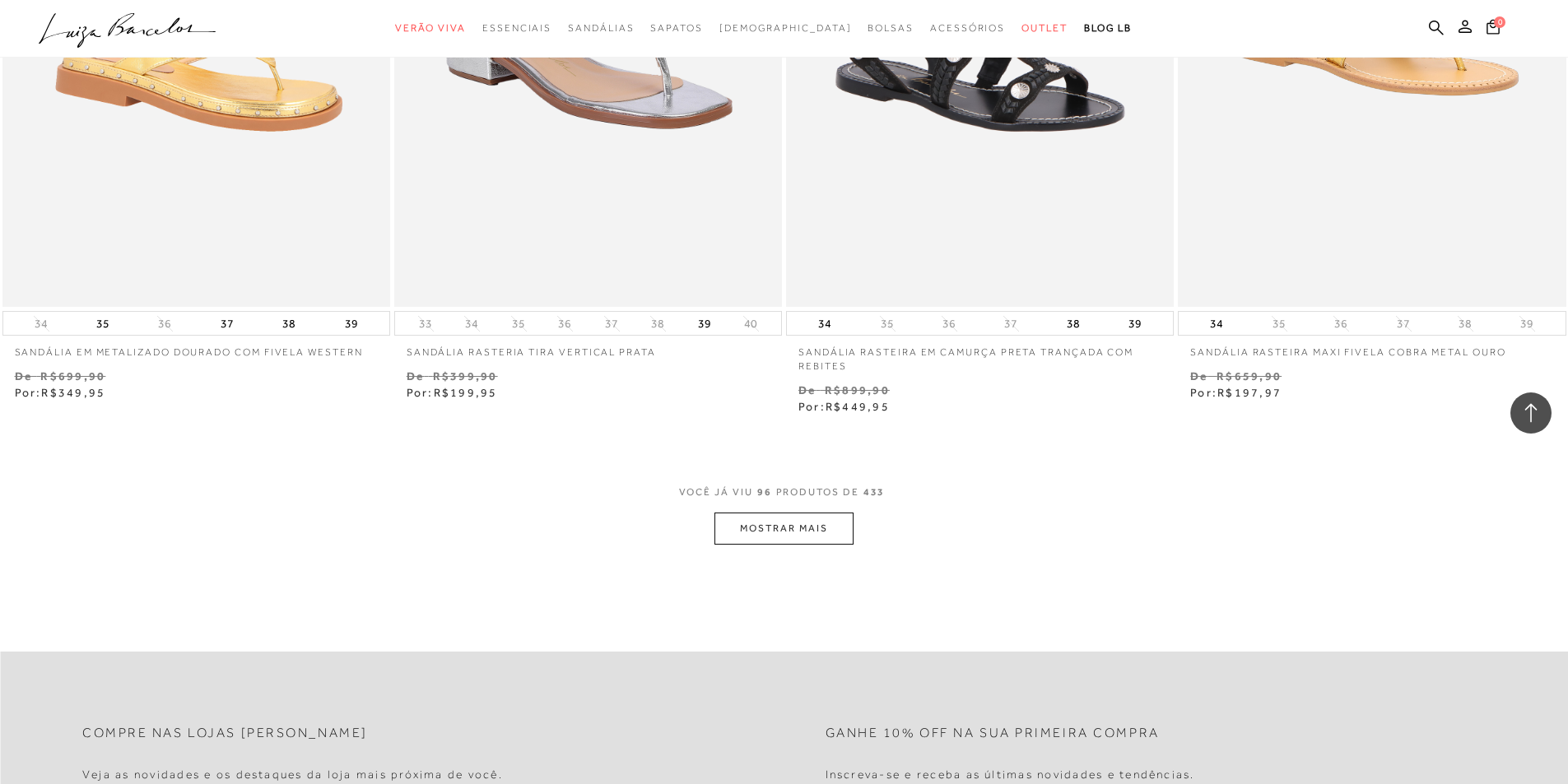
click at [778, 530] on button "MOSTRAR MAIS" at bounding box center [784, 528] width 139 height 32
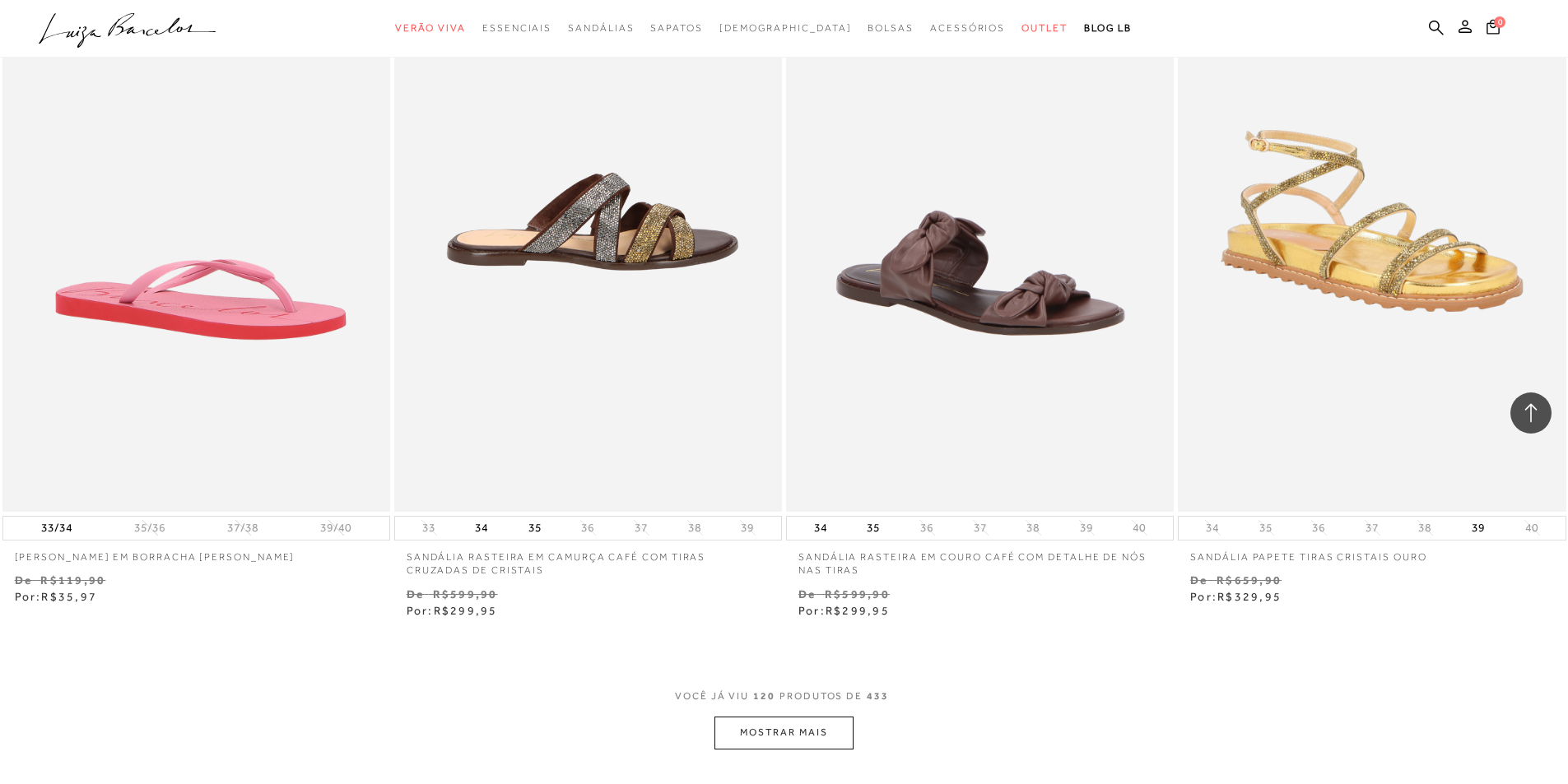
scroll to position [20893, 0]
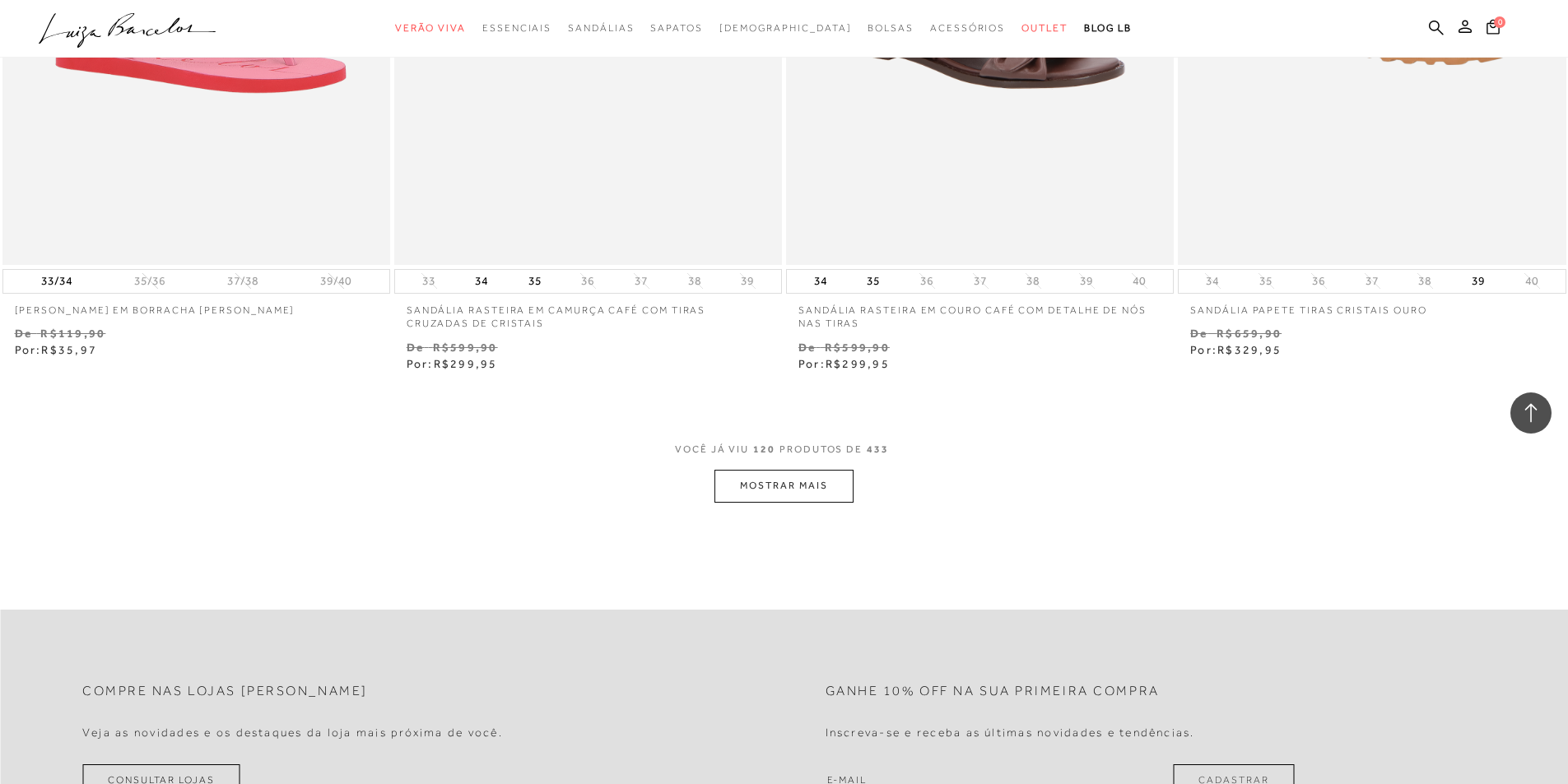
click at [787, 487] on button "MOSTRAR MAIS" at bounding box center [784, 486] width 139 height 32
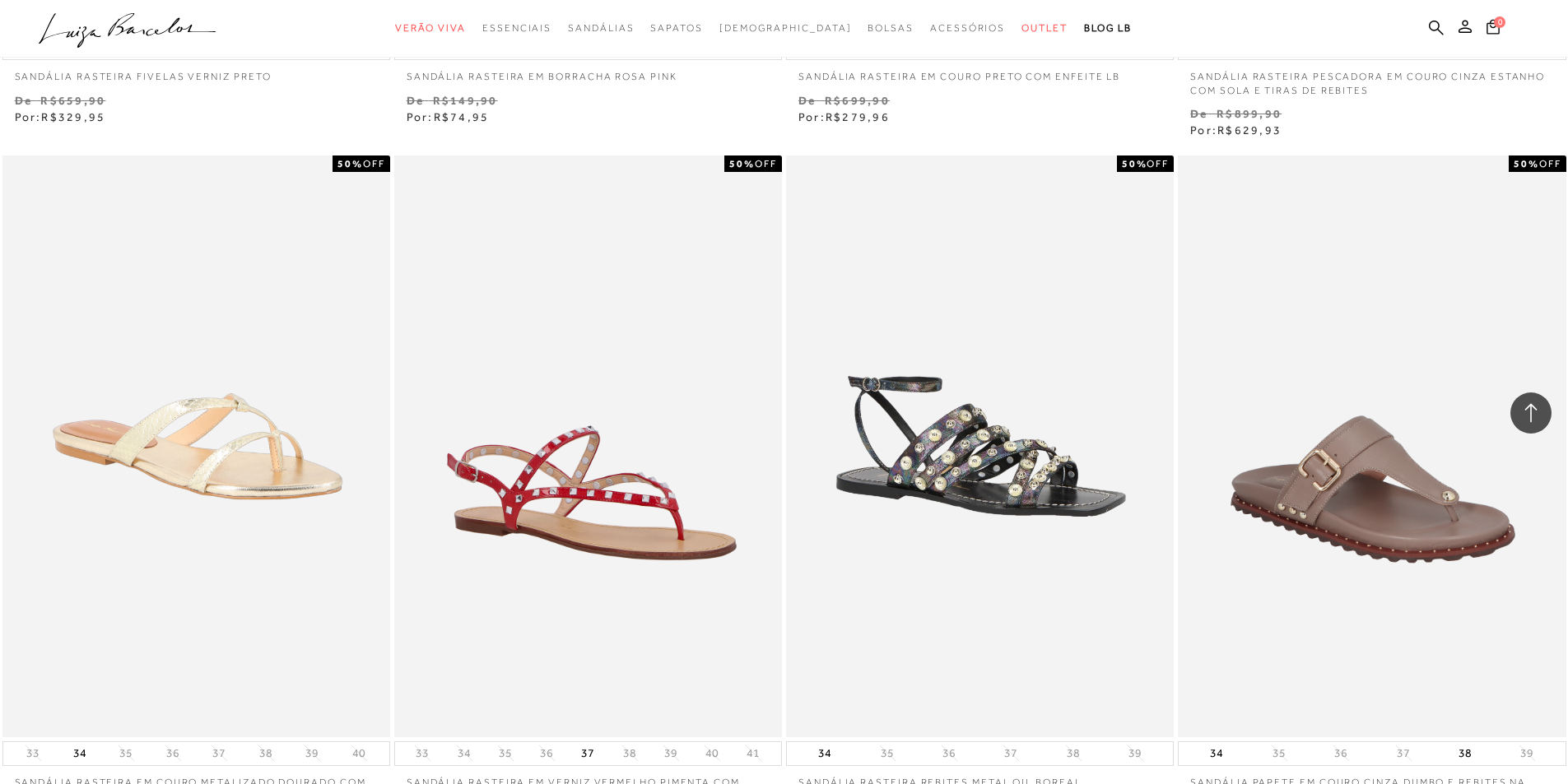
scroll to position [22703, 0]
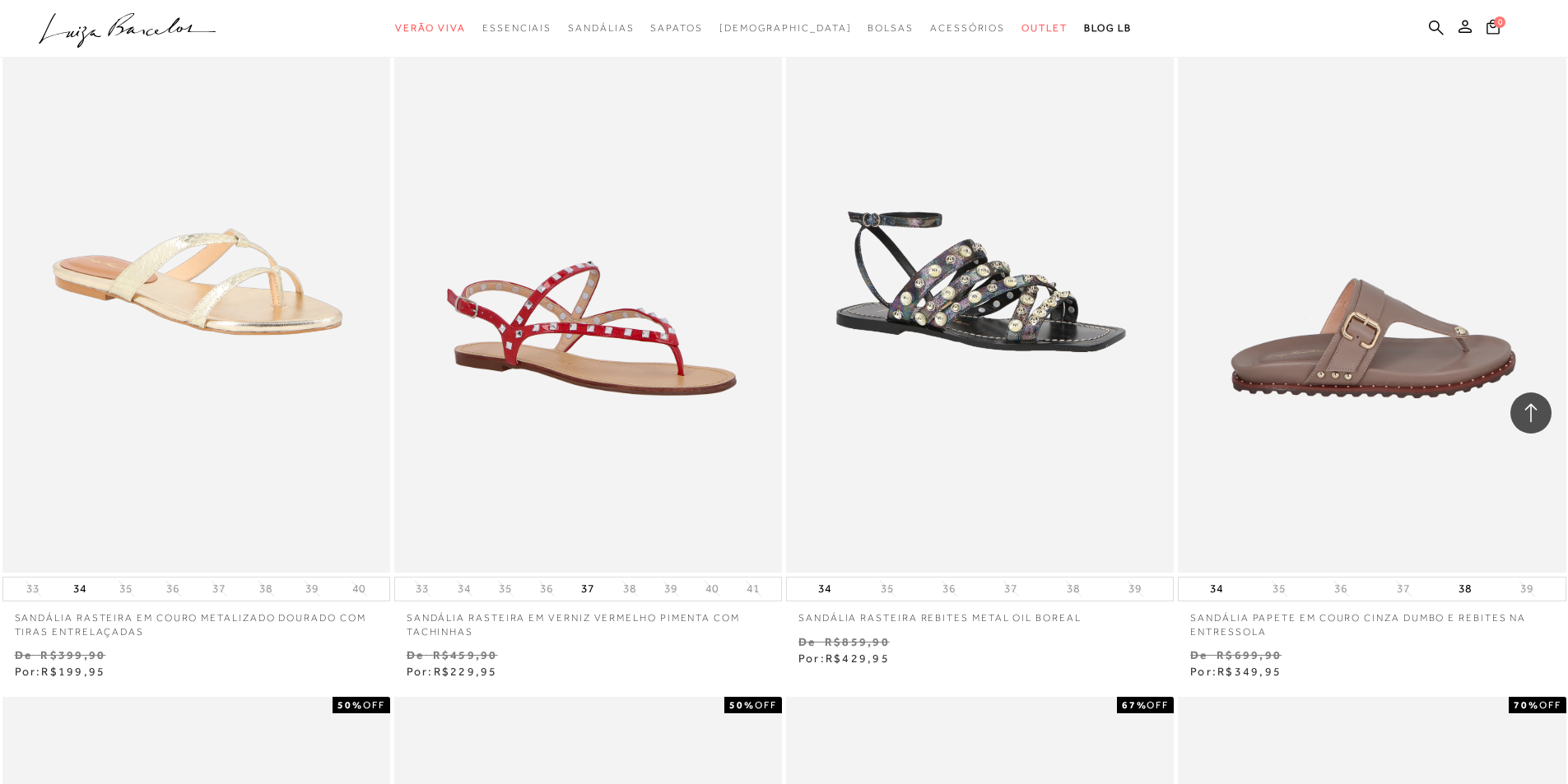
click at [1382, 358] on img at bounding box center [1372, 281] width 386 height 581
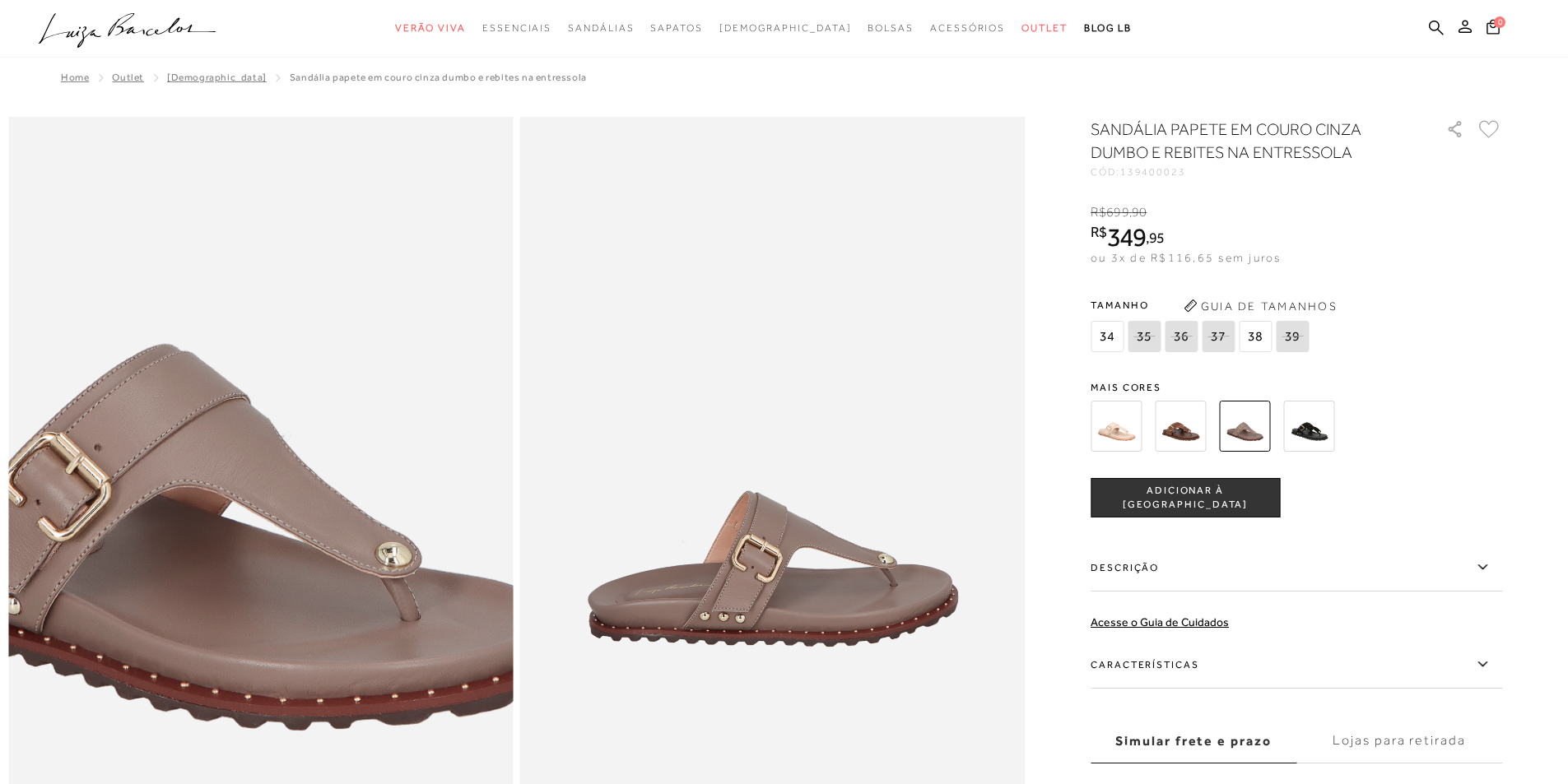
click at [327, 572] on img at bounding box center [192, 424] width 1009 height 1514
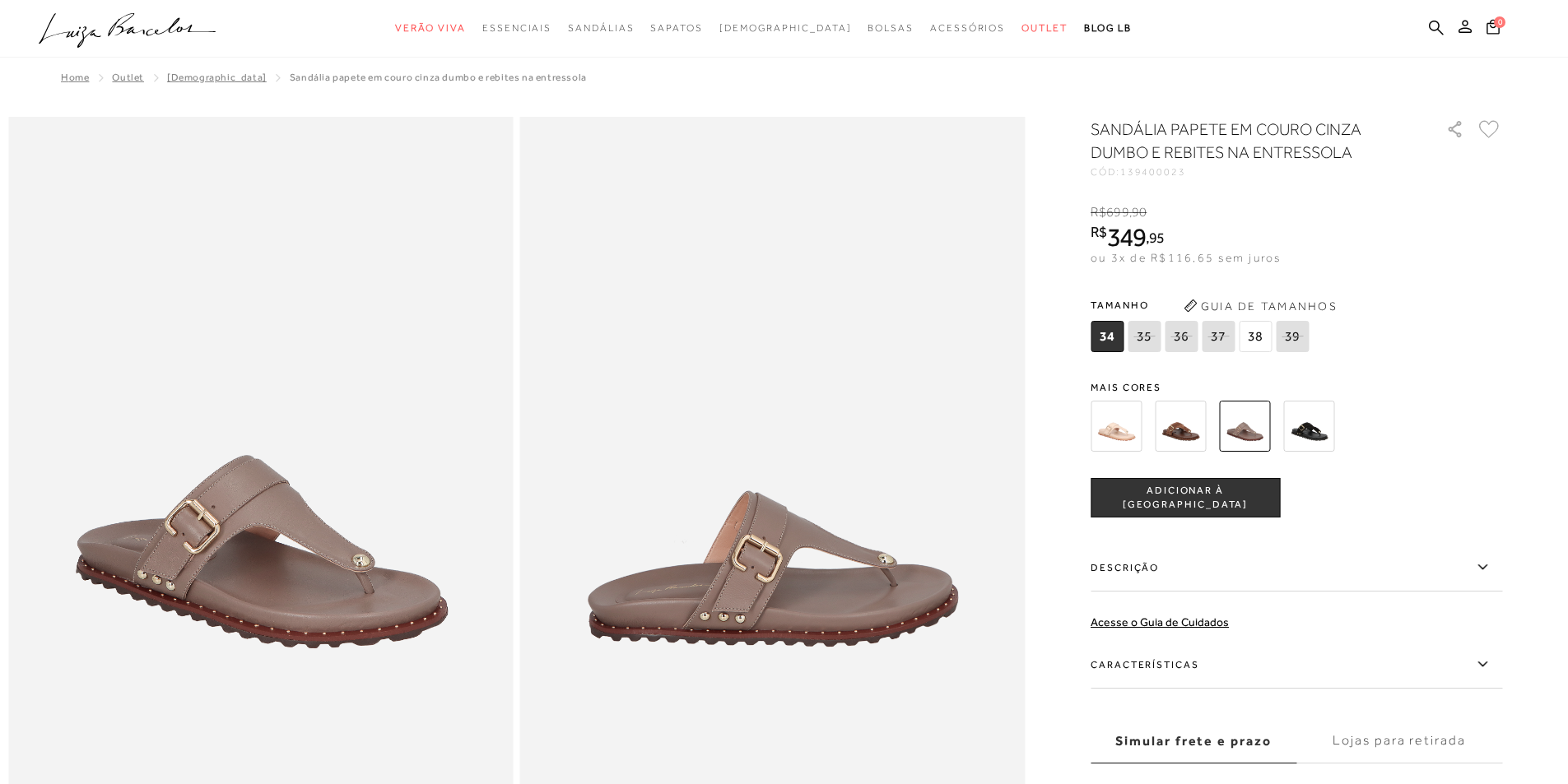
click at [741, 591] on img at bounding box center [772, 495] width 506 height 757
click at [1176, 439] on img at bounding box center [1180, 427] width 51 height 51
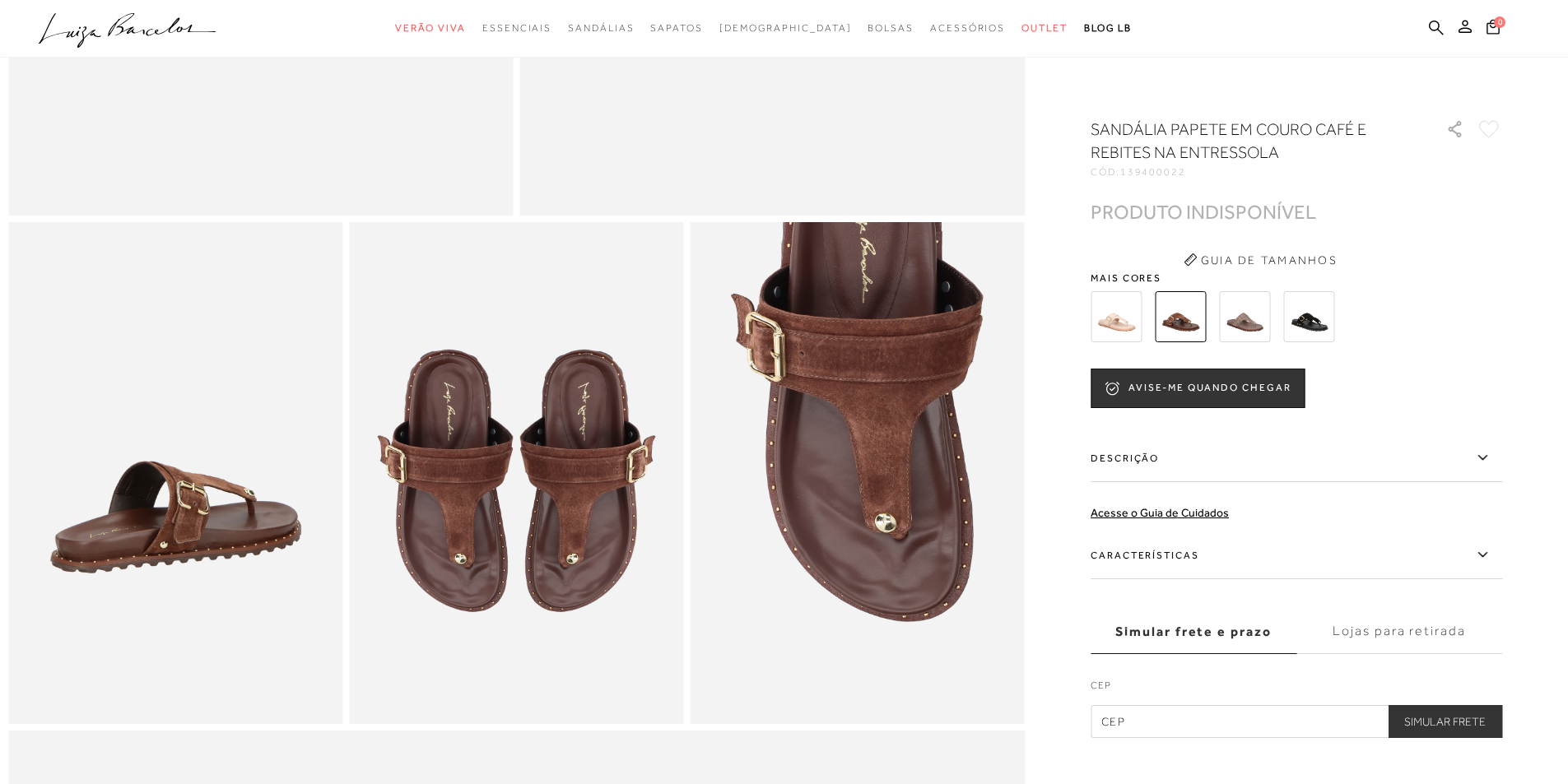
scroll to position [329, 0]
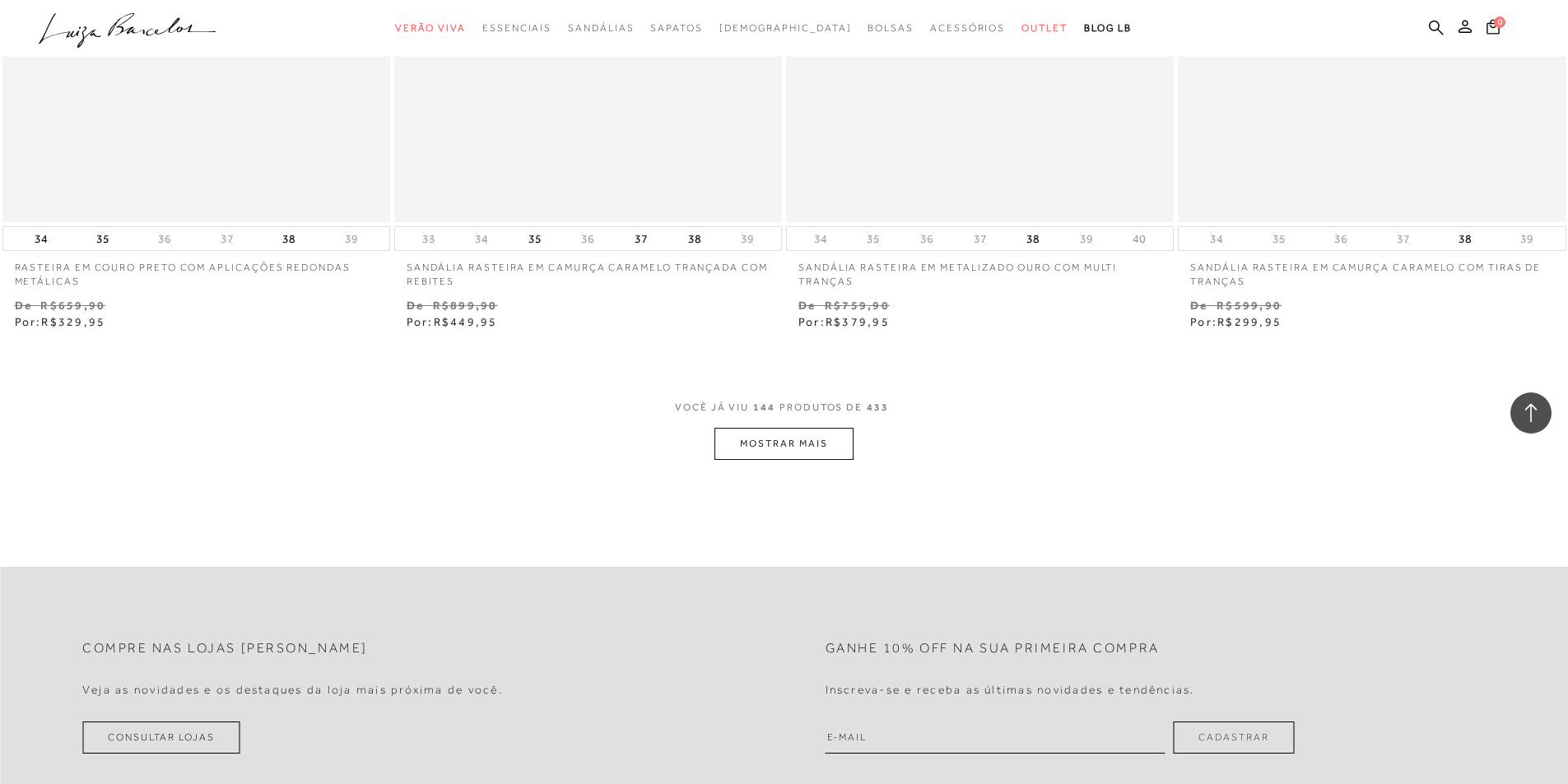
scroll to position [25499, 0]
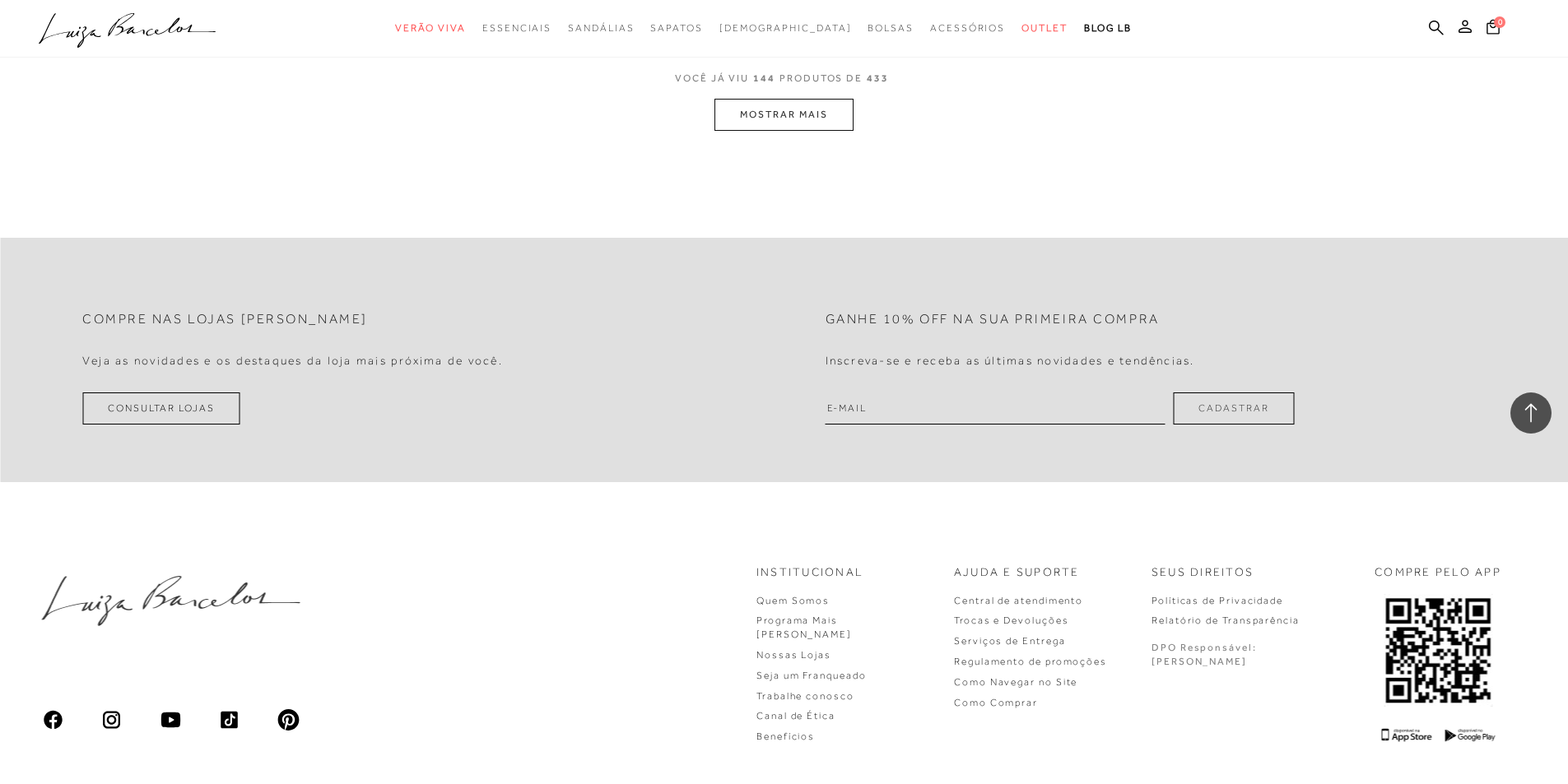
click at [791, 116] on button "MOSTRAR MAIS" at bounding box center [784, 115] width 139 height 32
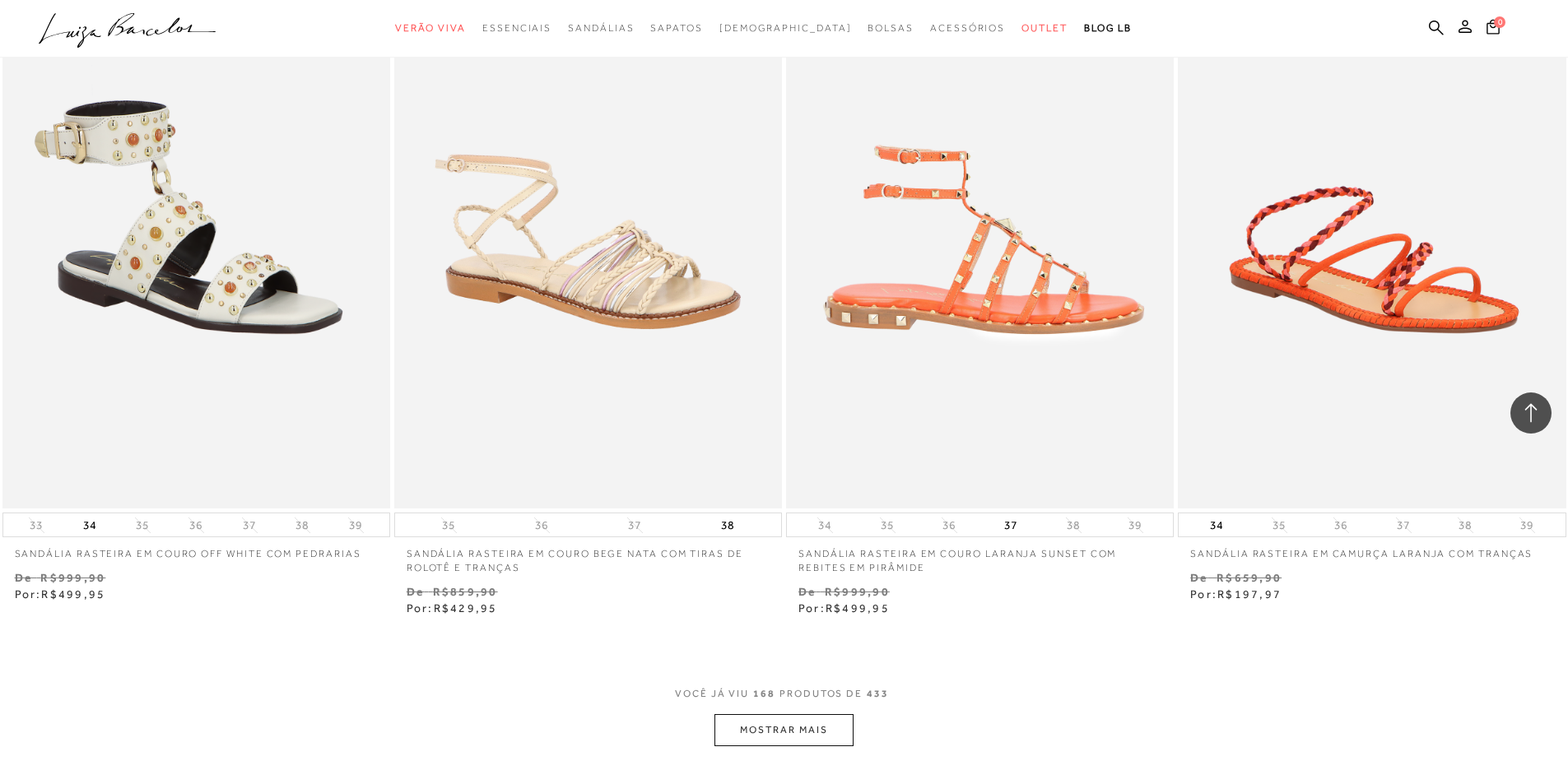
scroll to position [29365, 0]
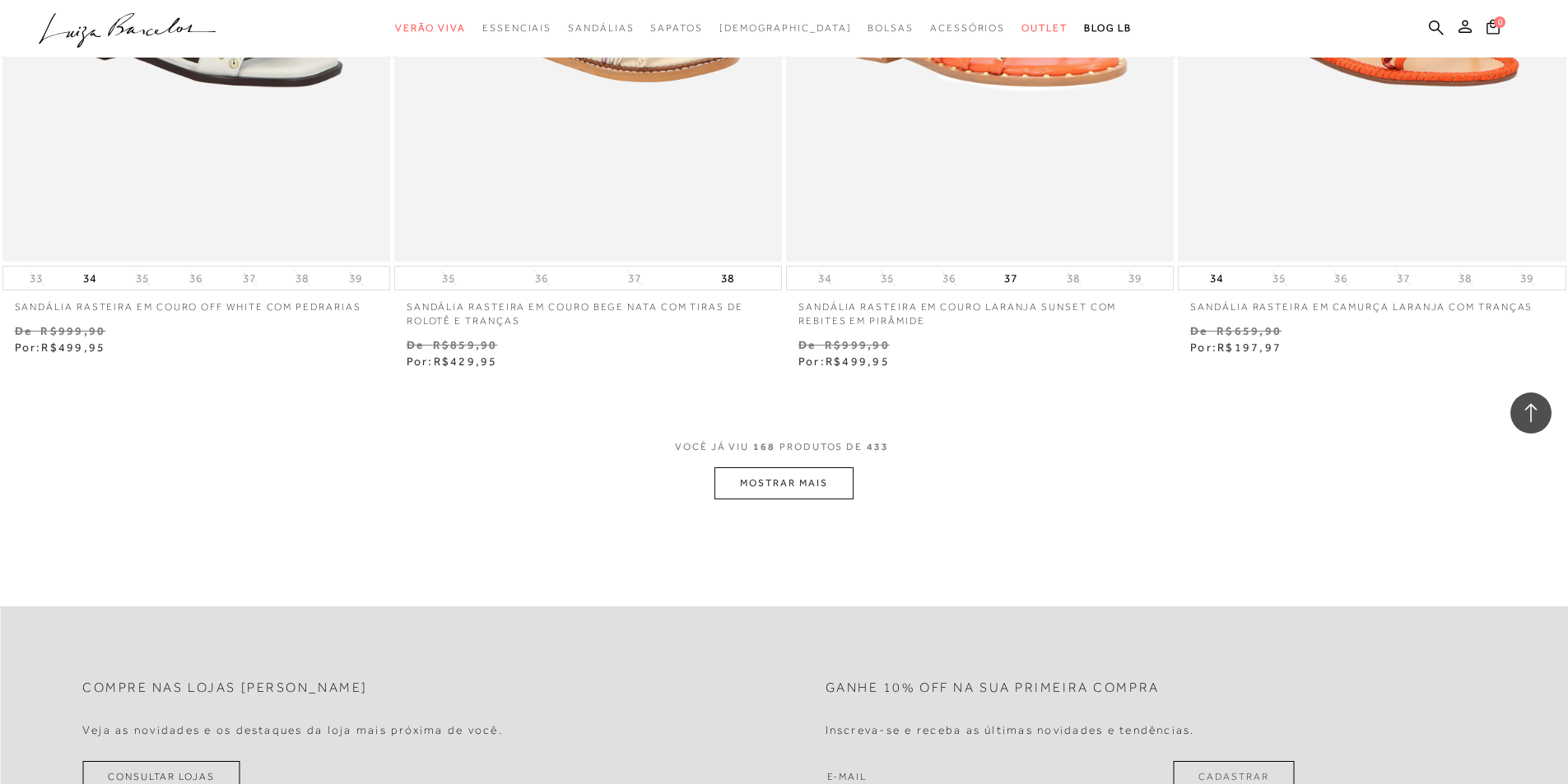
click at [796, 477] on button "MOSTRAR MAIS" at bounding box center [784, 483] width 139 height 32
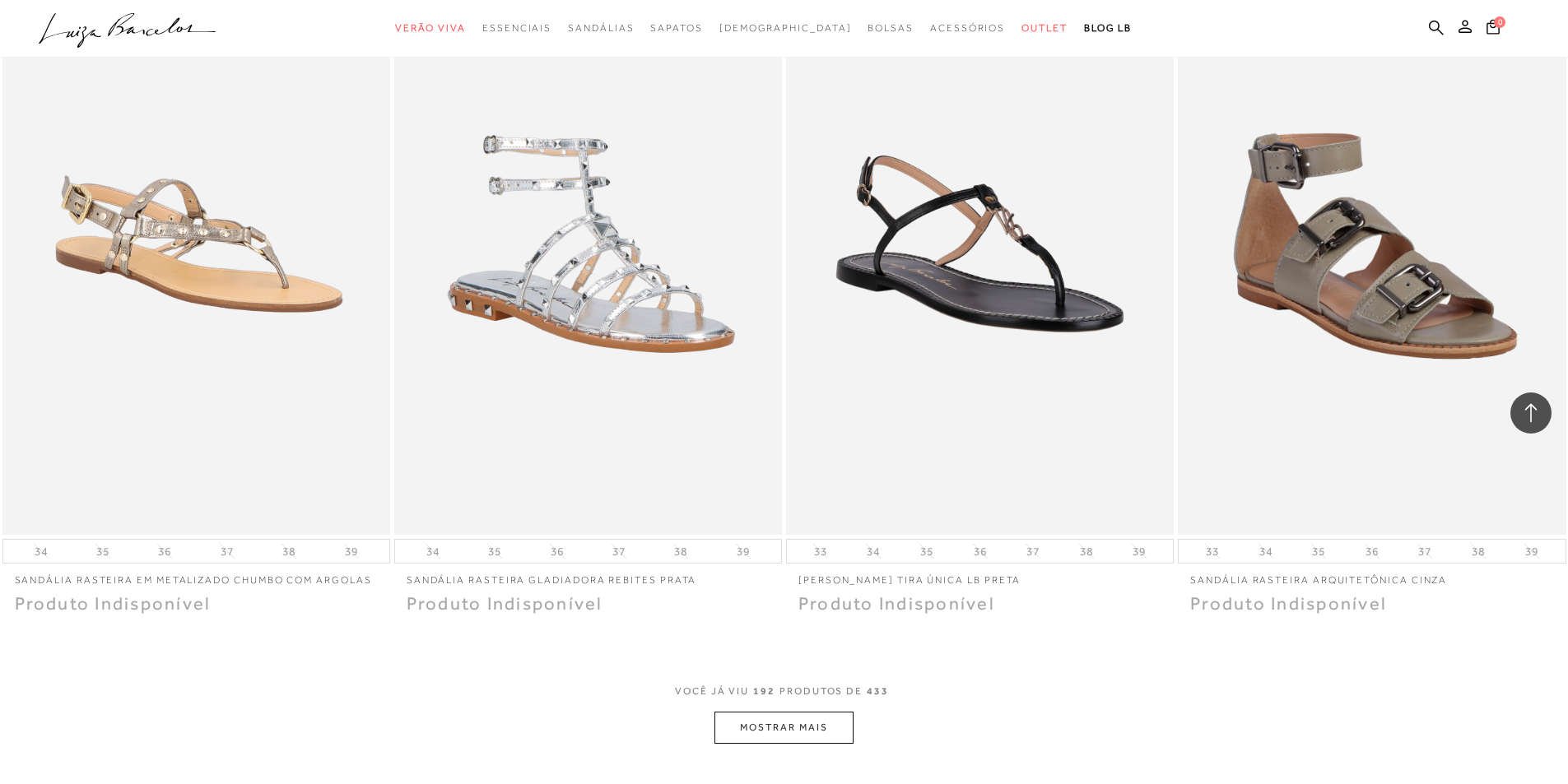
scroll to position [33643, 0]
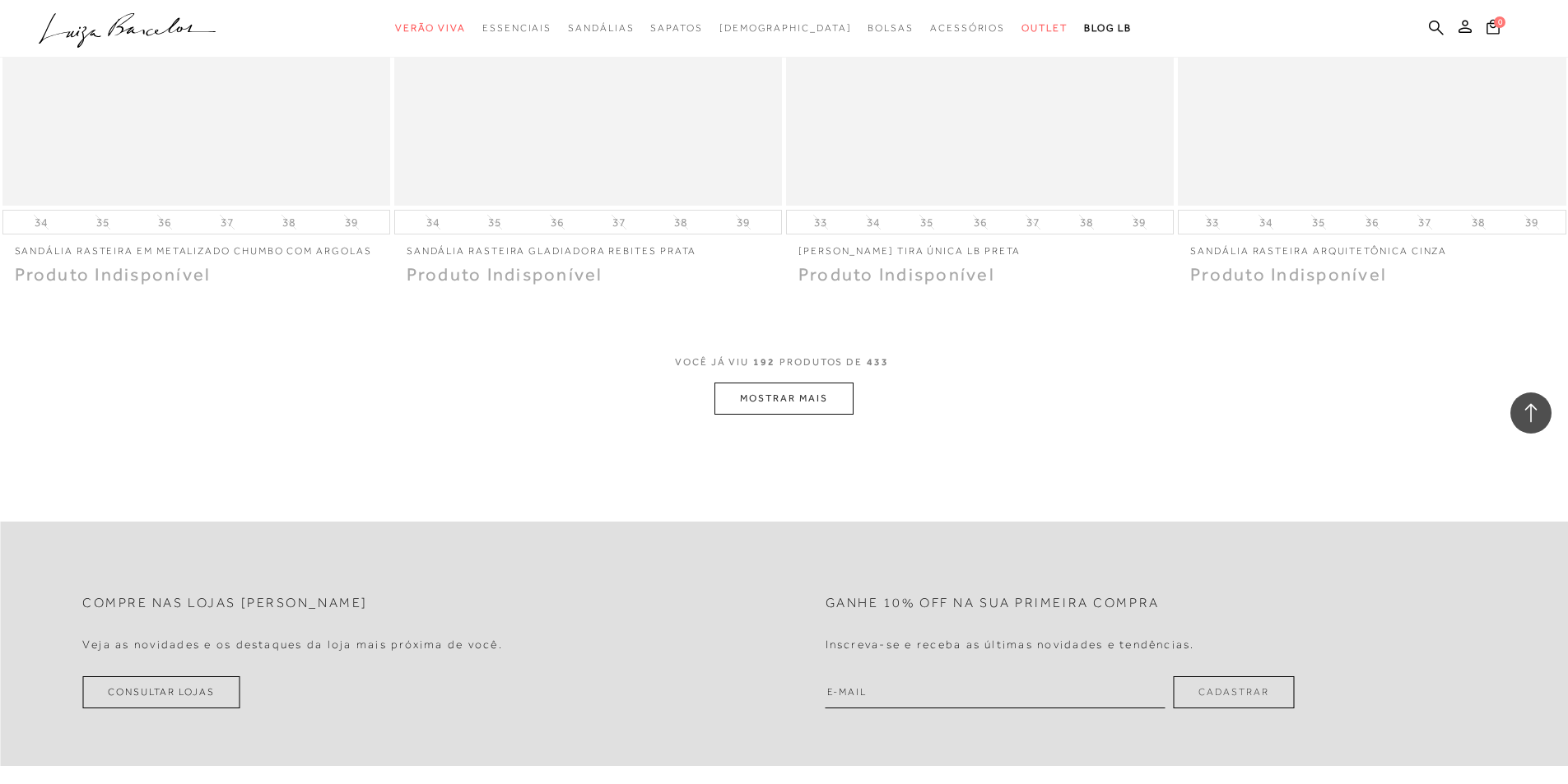
click at [790, 388] on button "MOSTRAR MAIS" at bounding box center [784, 398] width 139 height 32
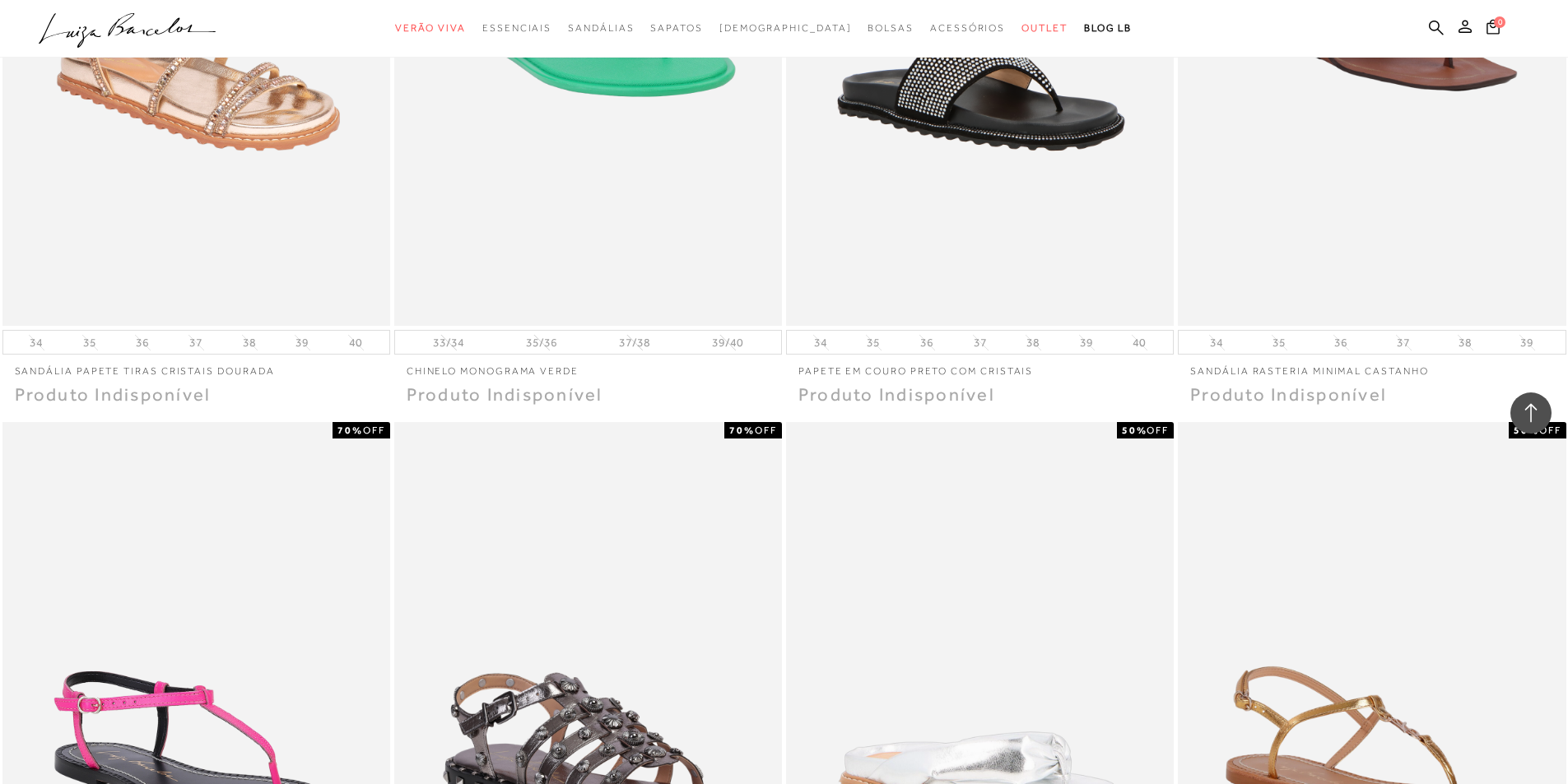
scroll to position [34711, 0]
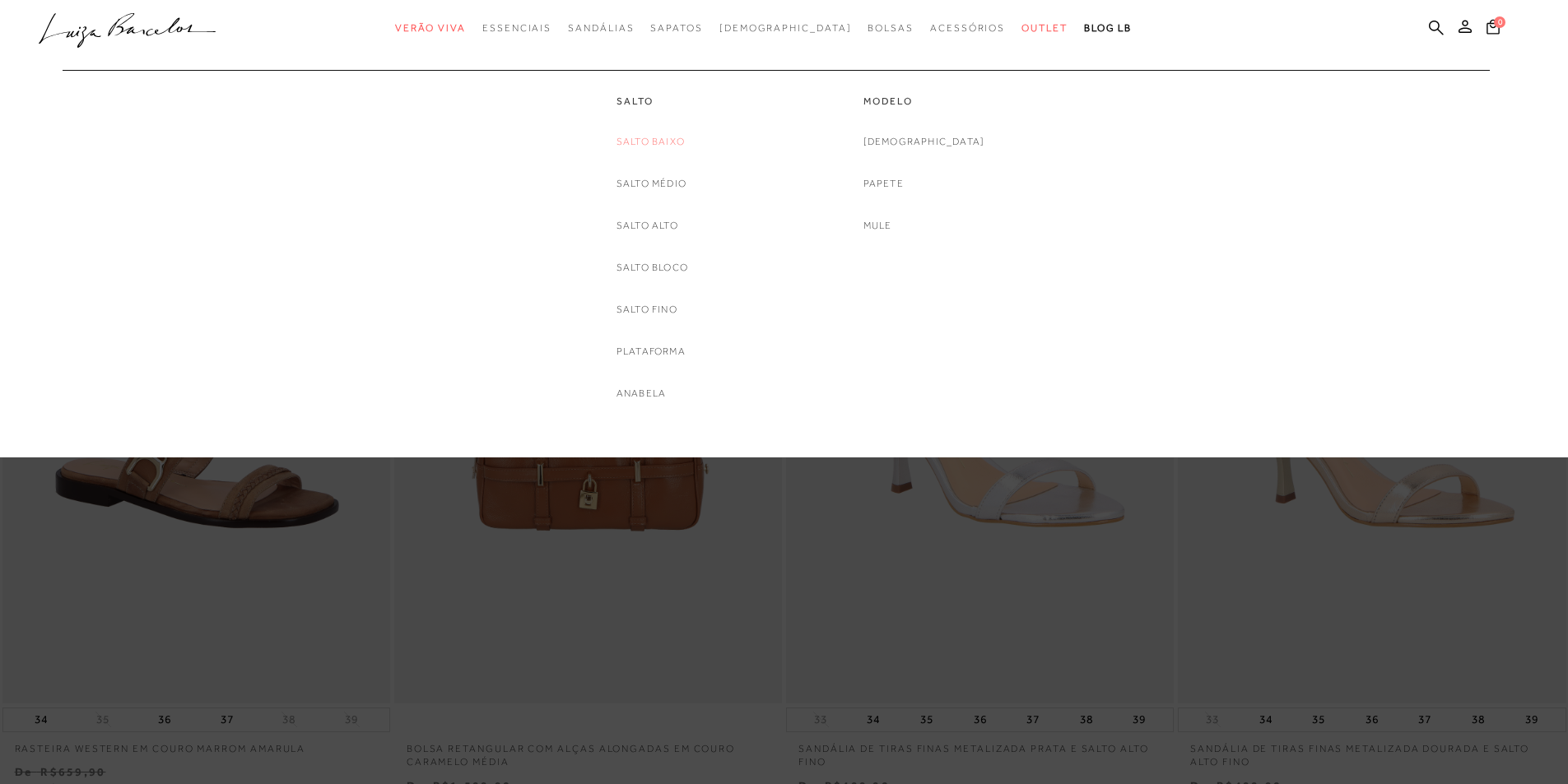
click at [648, 133] on link "Salto Baixo" at bounding box center [651, 142] width 68 height 17
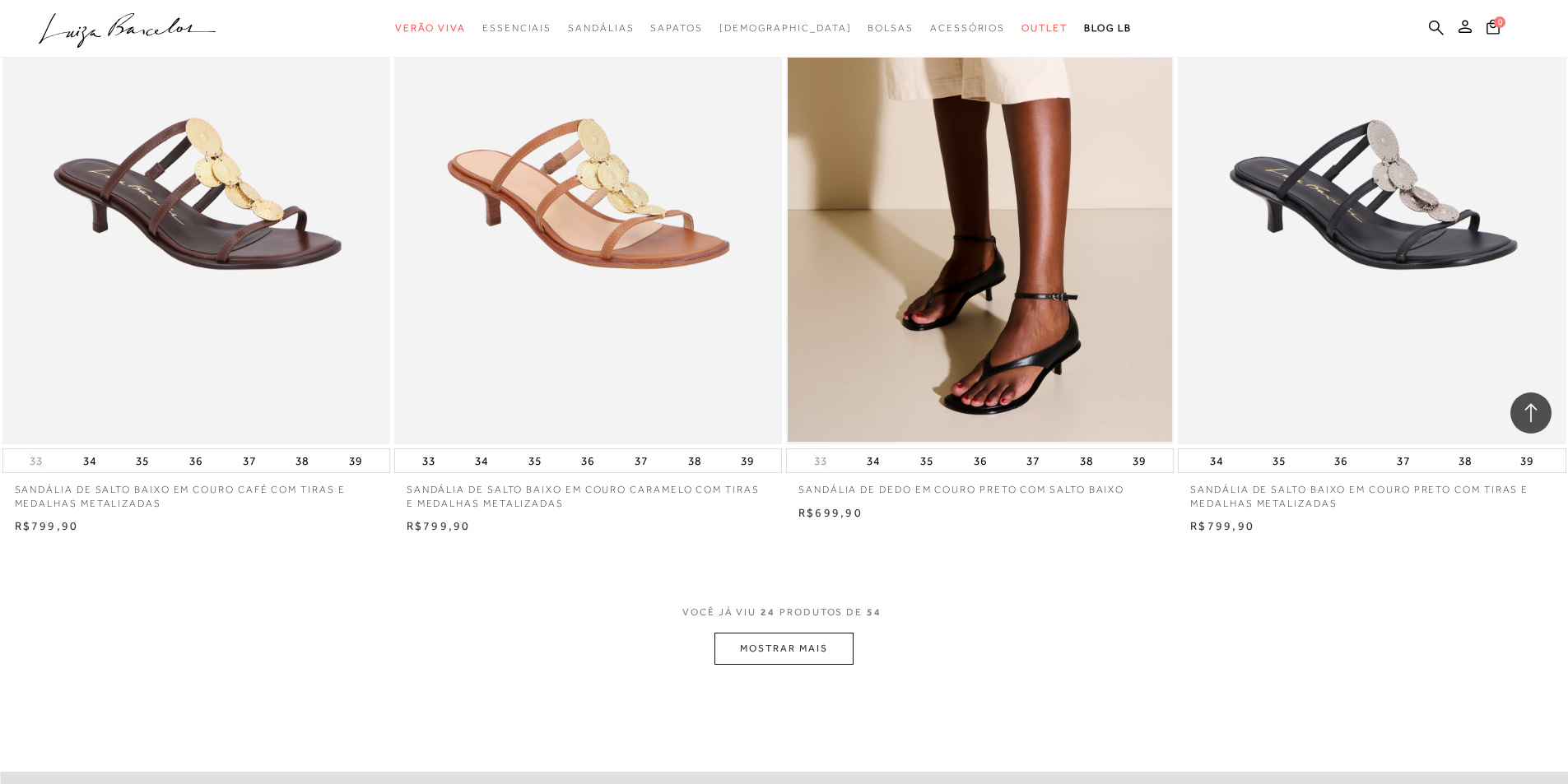
scroll to position [3948, 0]
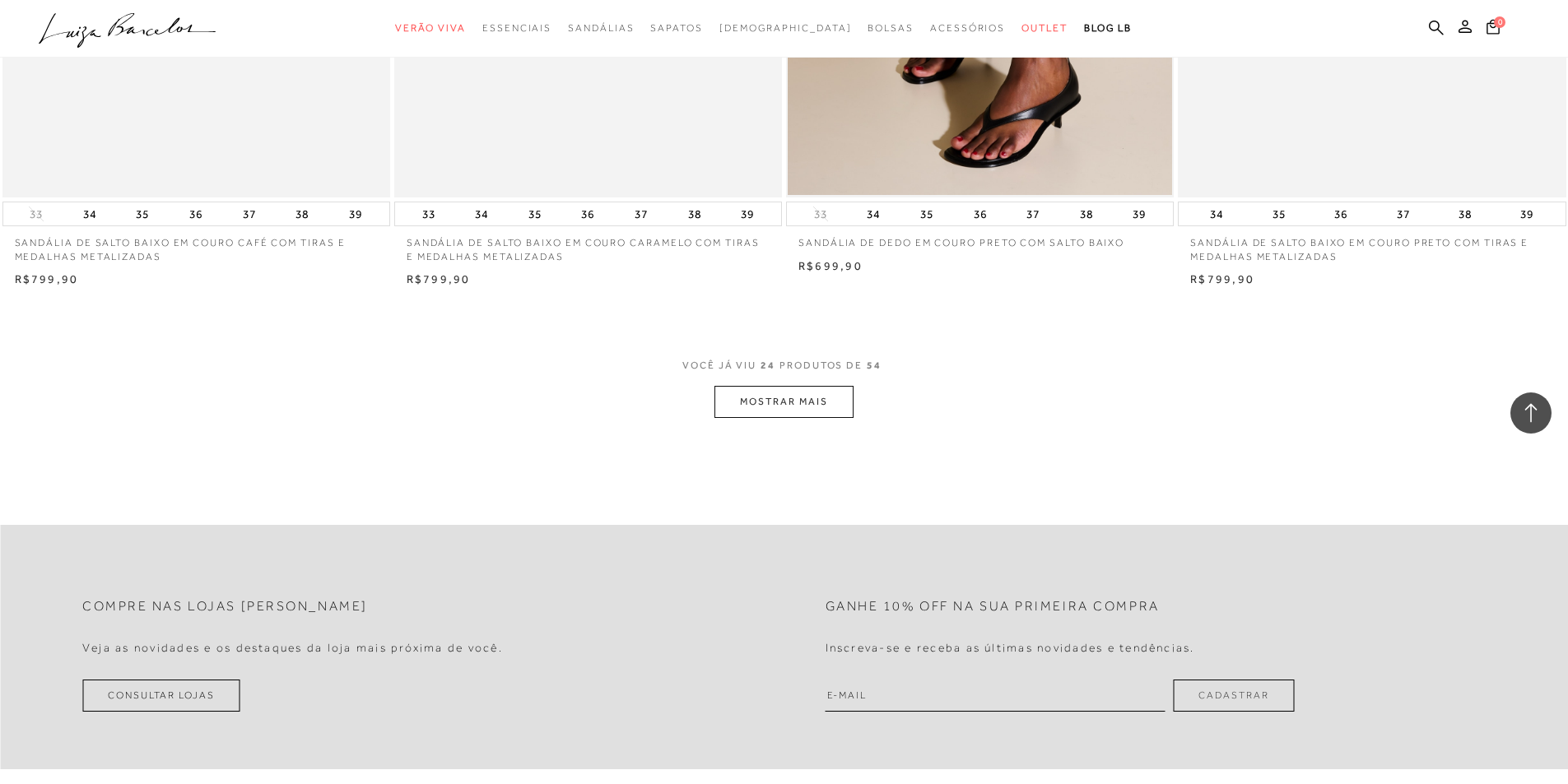
click at [765, 394] on button "MOSTRAR MAIS" at bounding box center [784, 402] width 139 height 32
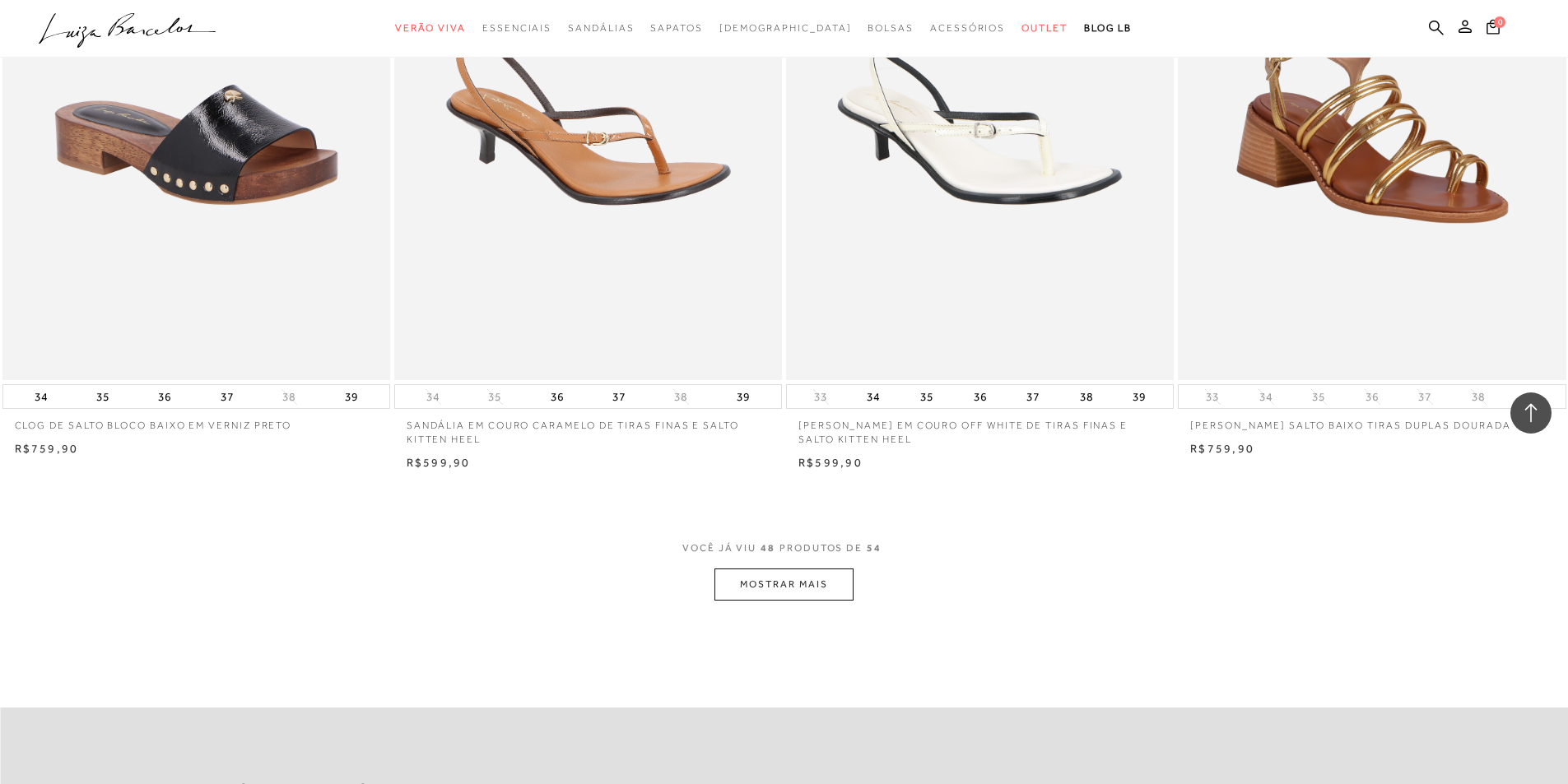
scroll to position [8061, 0]
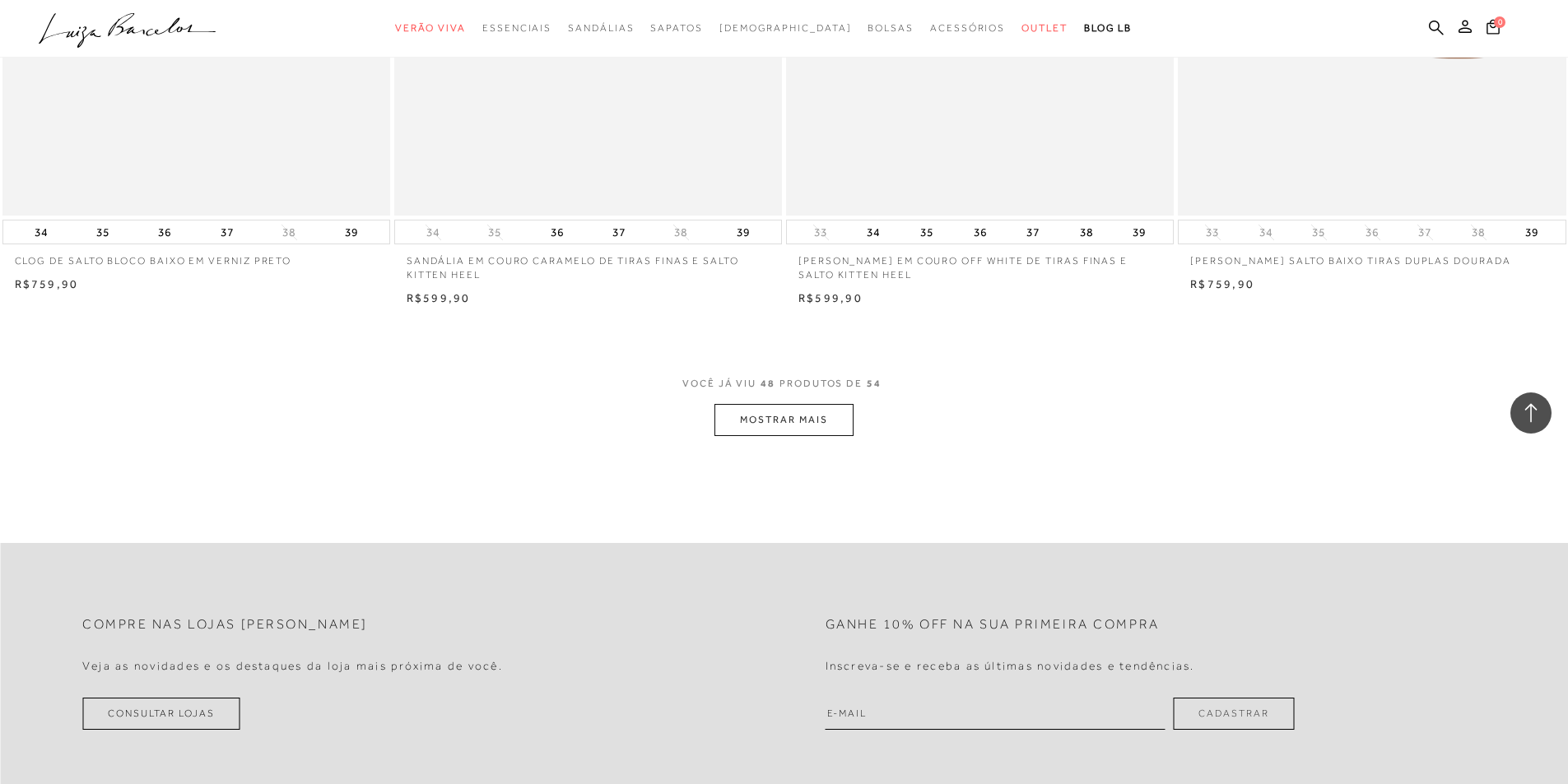
click at [807, 422] on button "MOSTRAR MAIS" at bounding box center [784, 420] width 139 height 32
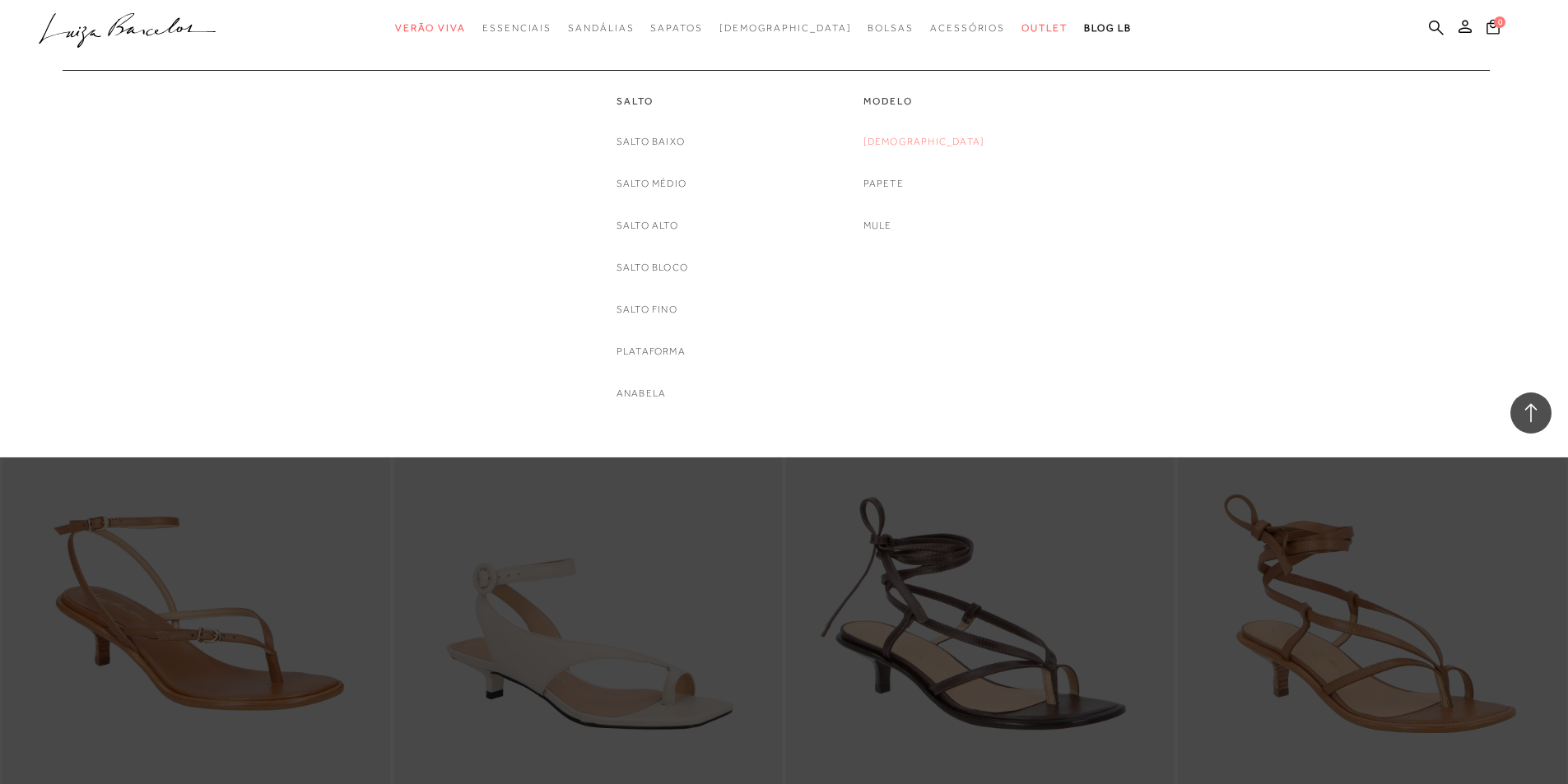
click at [925, 144] on link "[DEMOGRAPHIC_DATA]" at bounding box center [924, 142] width 121 height 17
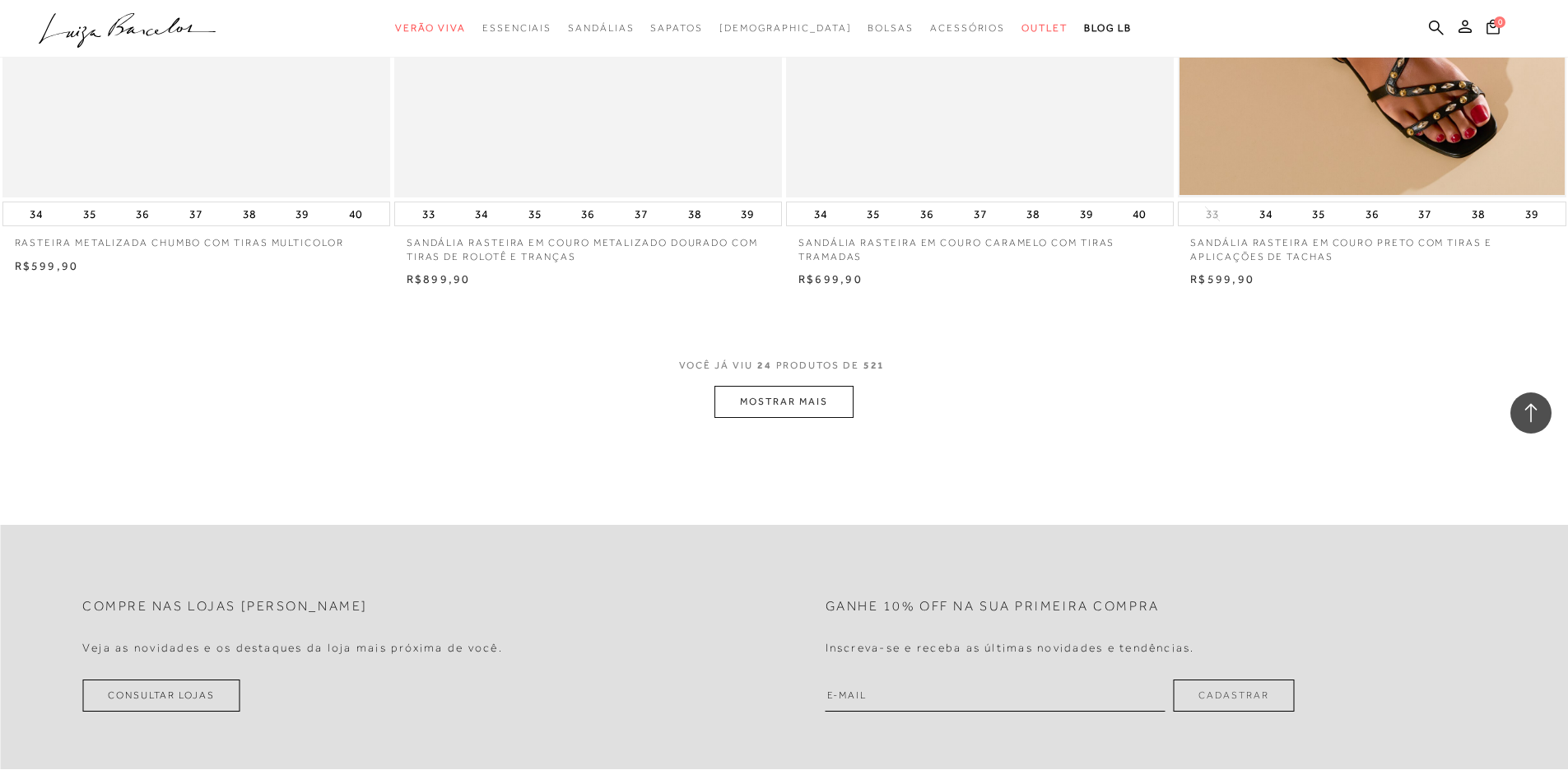
scroll to position [4030, 0]
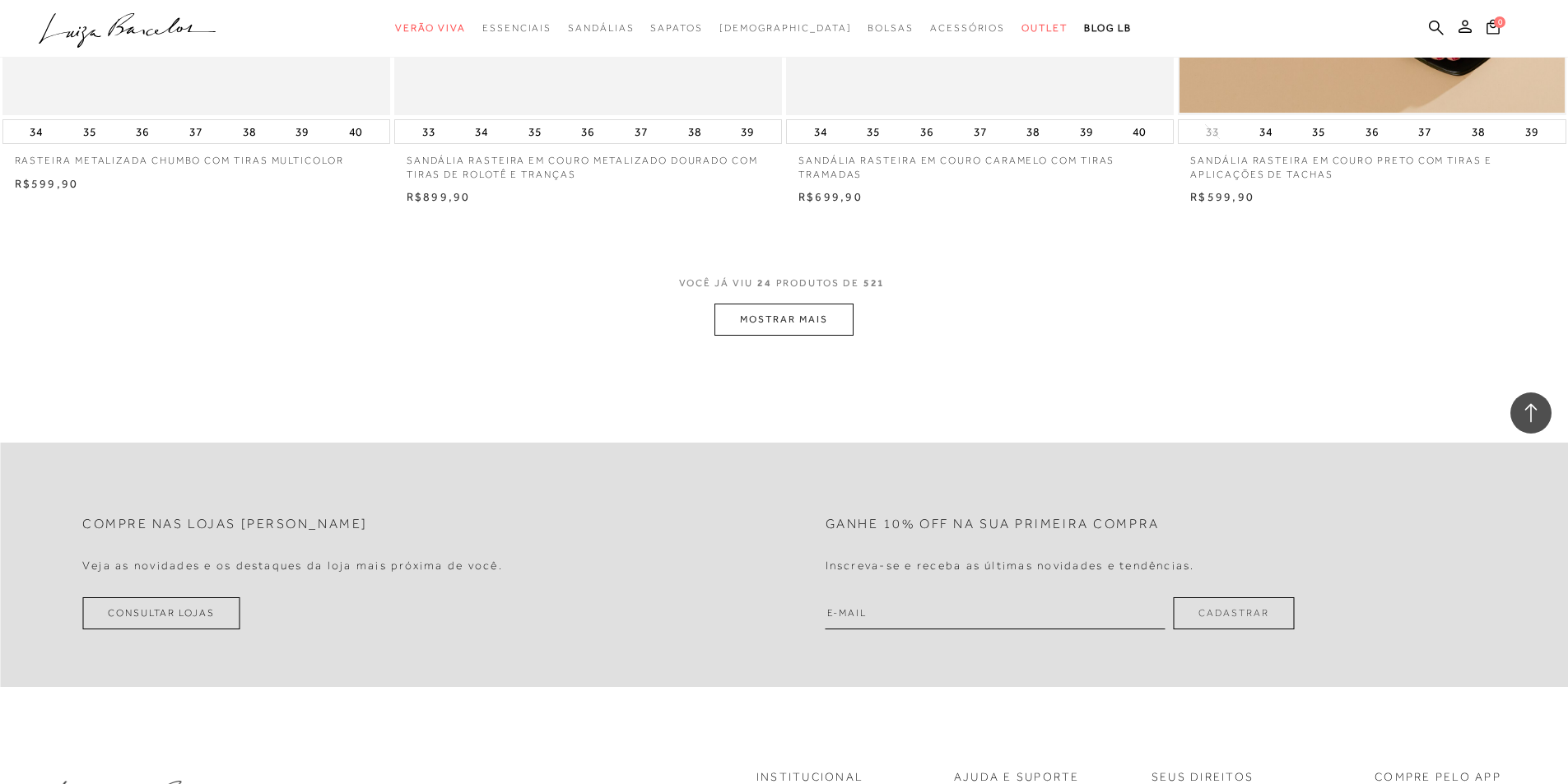
click at [796, 328] on button "MOSTRAR MAIS" at bounding box center [784, 320] width 139 height 32
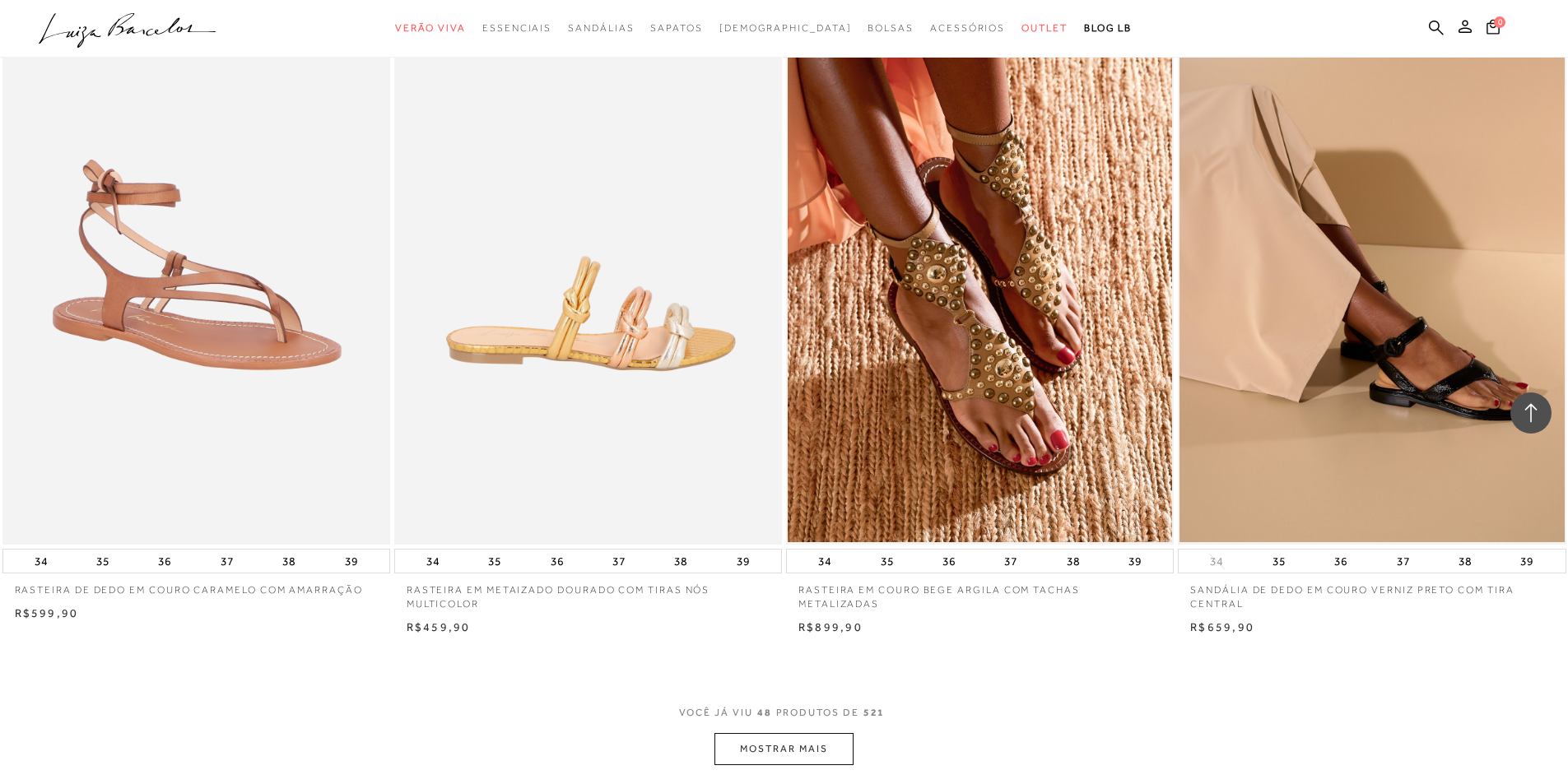
scroll to position [7979, 0]
